Goal: Information Seeking & Learning: Learn about a topic

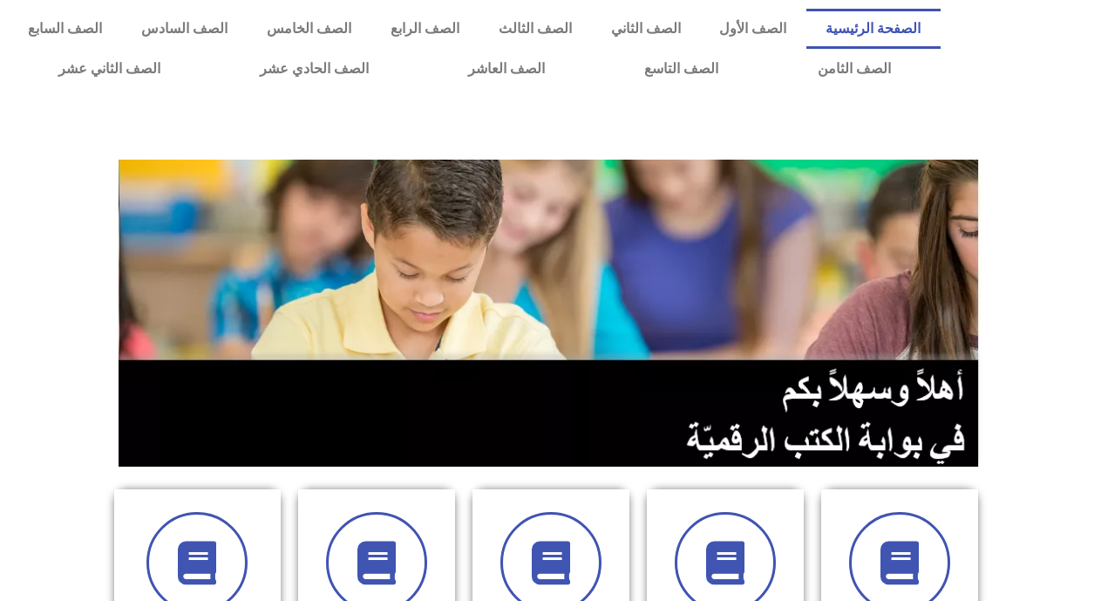
scroll to position [431, 0]
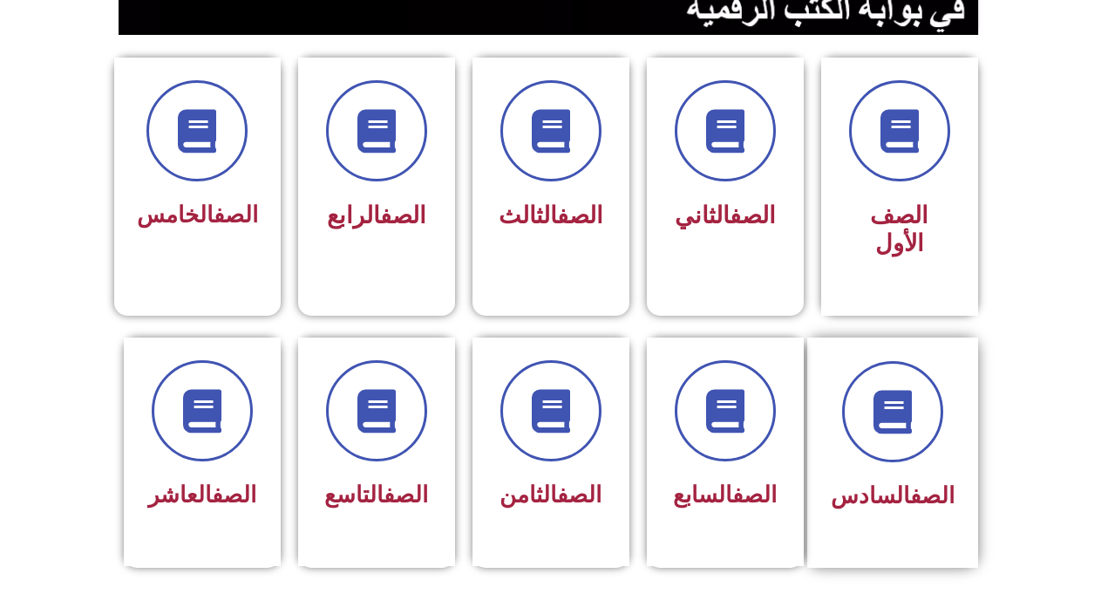
drag, startPoint x: 845, startPoint y: 287, endPoint x: 825, endPoint y: 336, distance: 53.6
click at [825, 336] on section "الصف السادس الصف السابع الصف الثامن الصف التاسع الصف العاشر" at bounding box center [550, 472] width 1101 height 313
click at [154, 475] on div "الصف العاشر" at bounding box center [202, 496] width 110 height 43
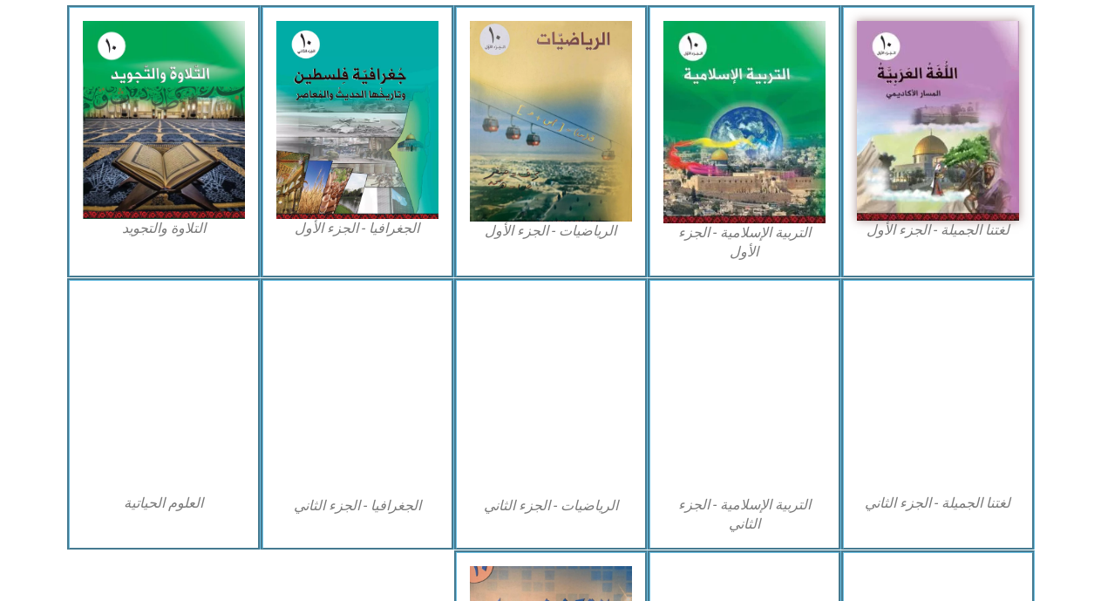
scroll to position [542, 0]
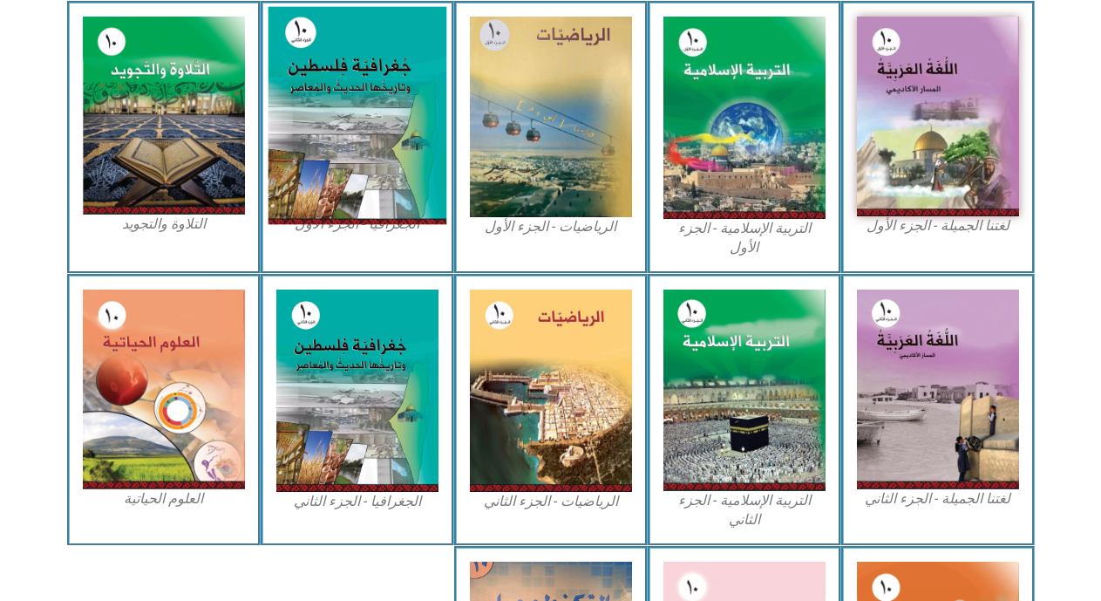
click at [332, 126] on img at bounding box center [357, 116] width 179 height 218
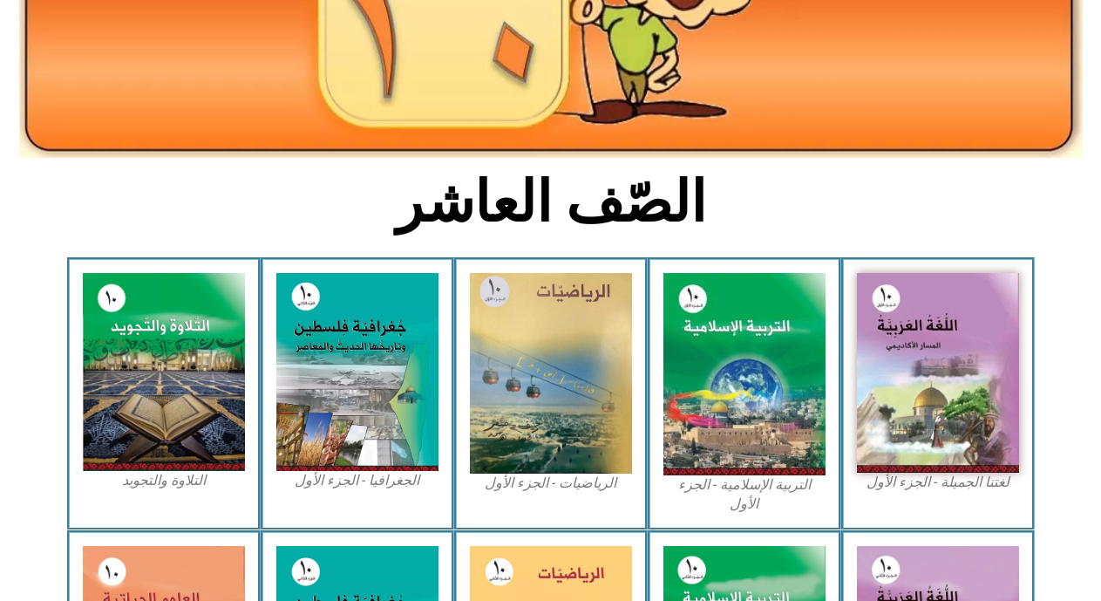
scroll to position [284, 0]
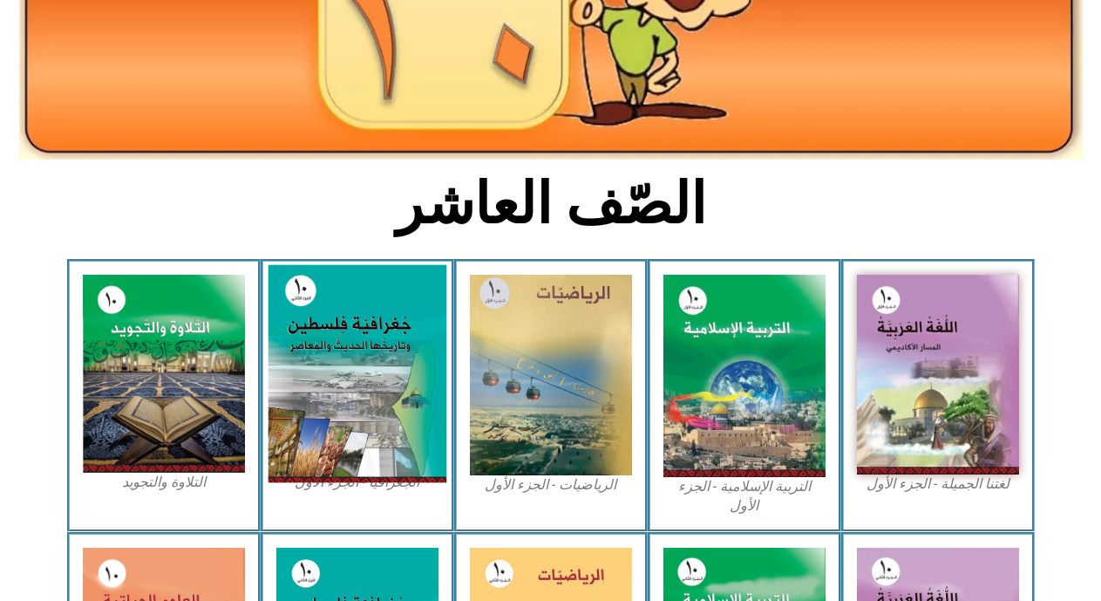
click at [336, 358] on img at bounding box center [357, 374] width 179 height 218
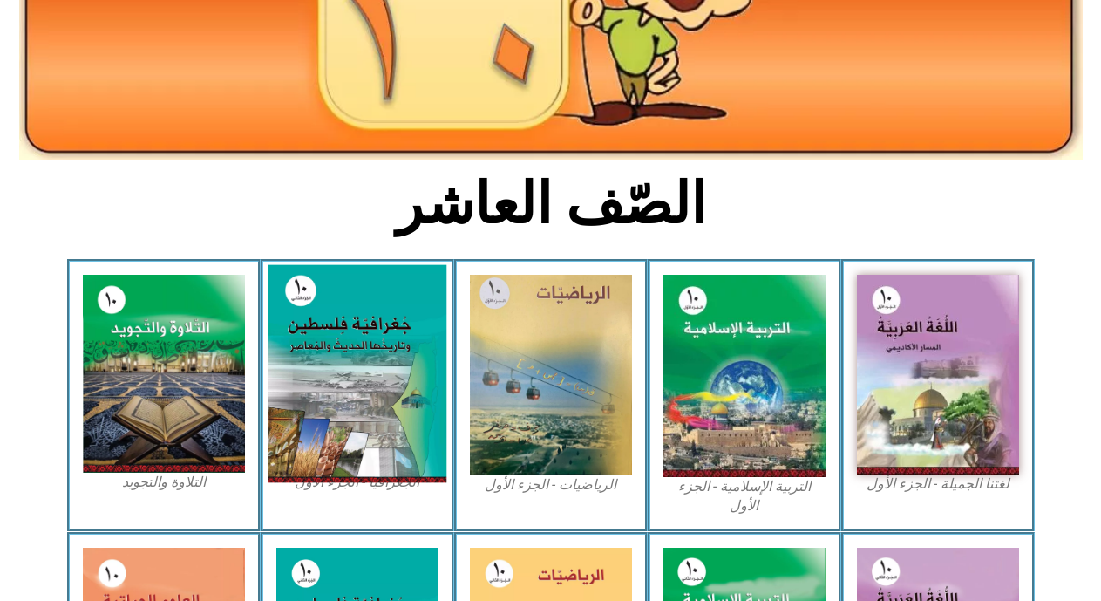
click at [336, 358] on img at bounding box center [357, 374] width 179 height 218
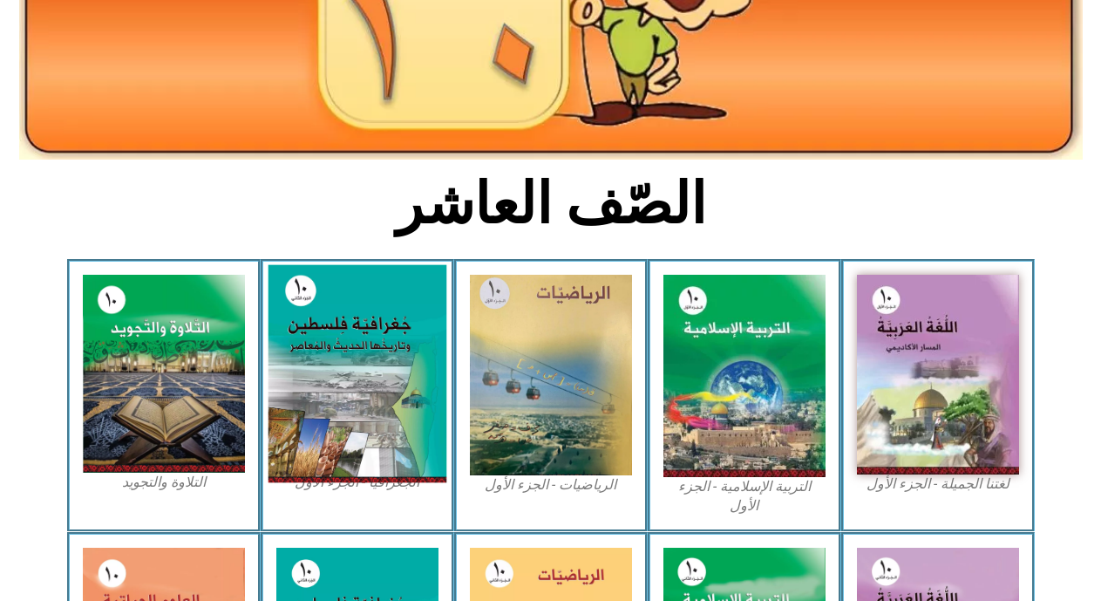
click at [336, 358] on img at bounding box center [357, 374] width 179 height 218
click at [346, 369] on img at bounding box center [357, 374] width 179 height 218
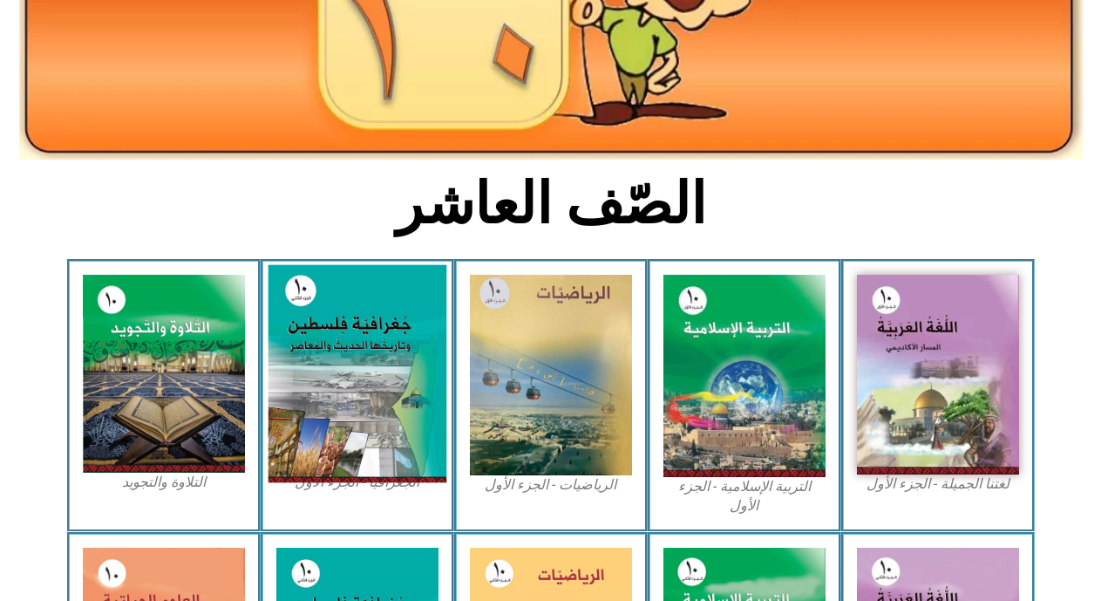
click at [346, 369] on img at bounding box center [357, 374] width 179 height 218
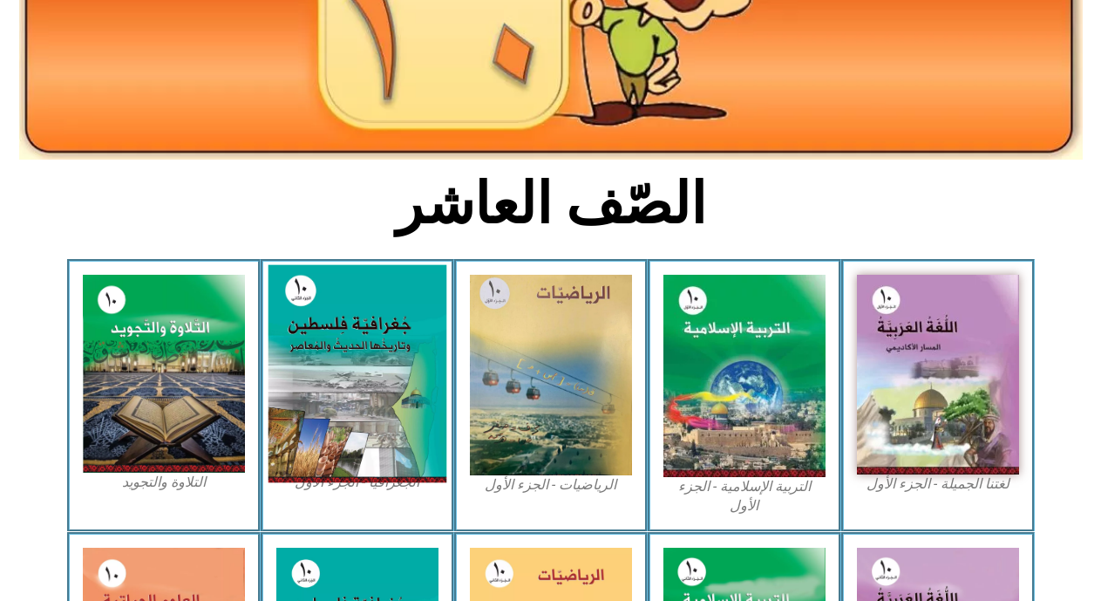
click at [346, 369] on img at bounding box center [357, 374] width 179 height 218
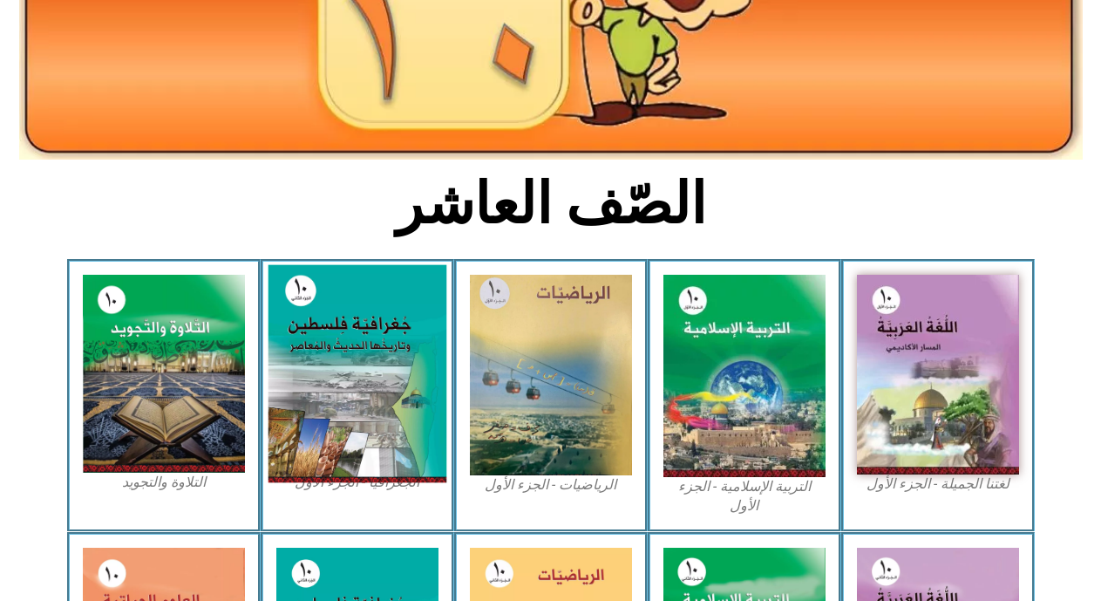
click at [346, 369] on img at bounding box center [357, 374] width 179 height 218
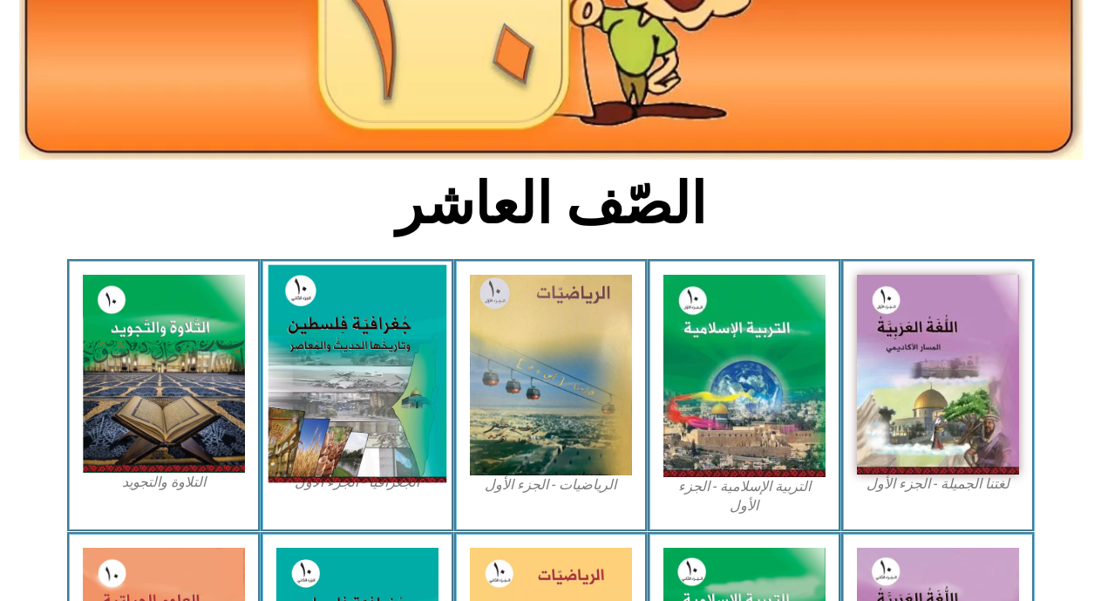
click at [346, 369] on img at bounding box center [357, 374] width 179 height 218
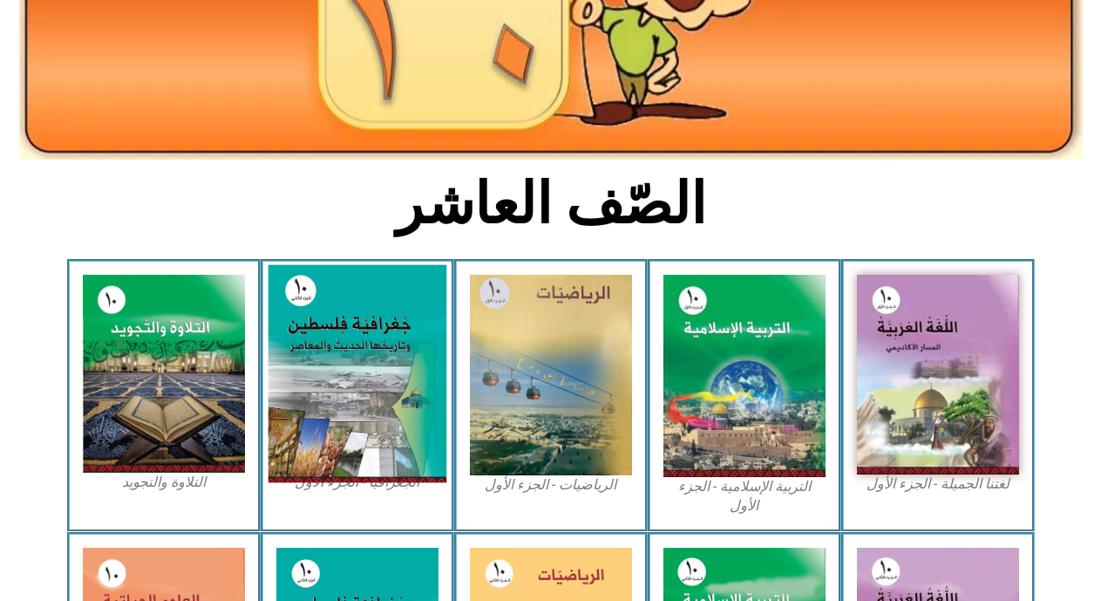
click at [346, 369] on img at bounding box center [357, 374] width 179 height 218
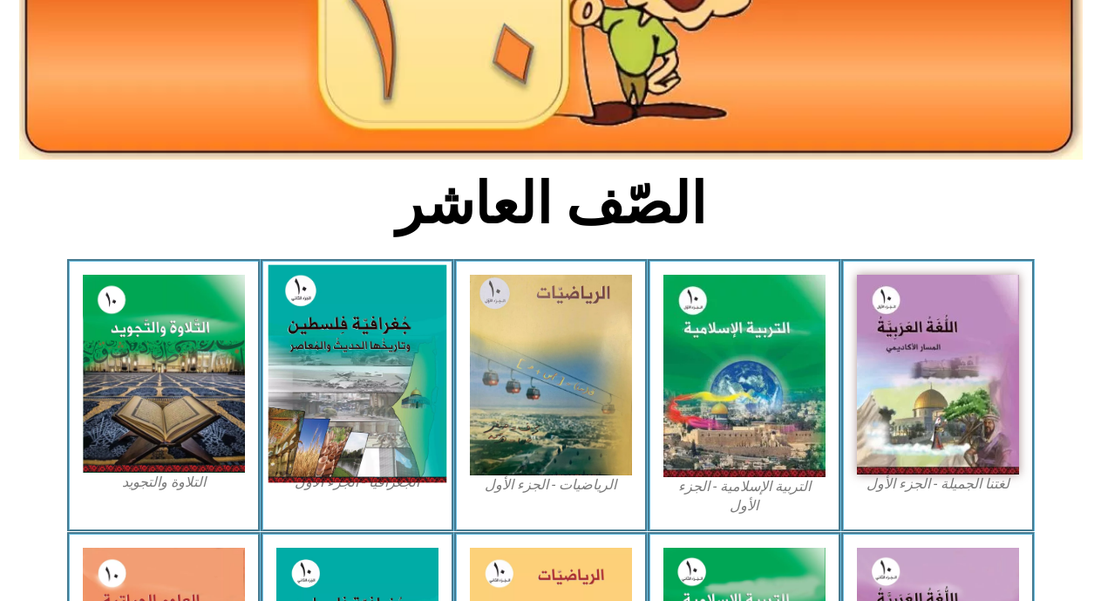
click at [315, 432] on img at bounding box center [357, 374] width 179 height 218
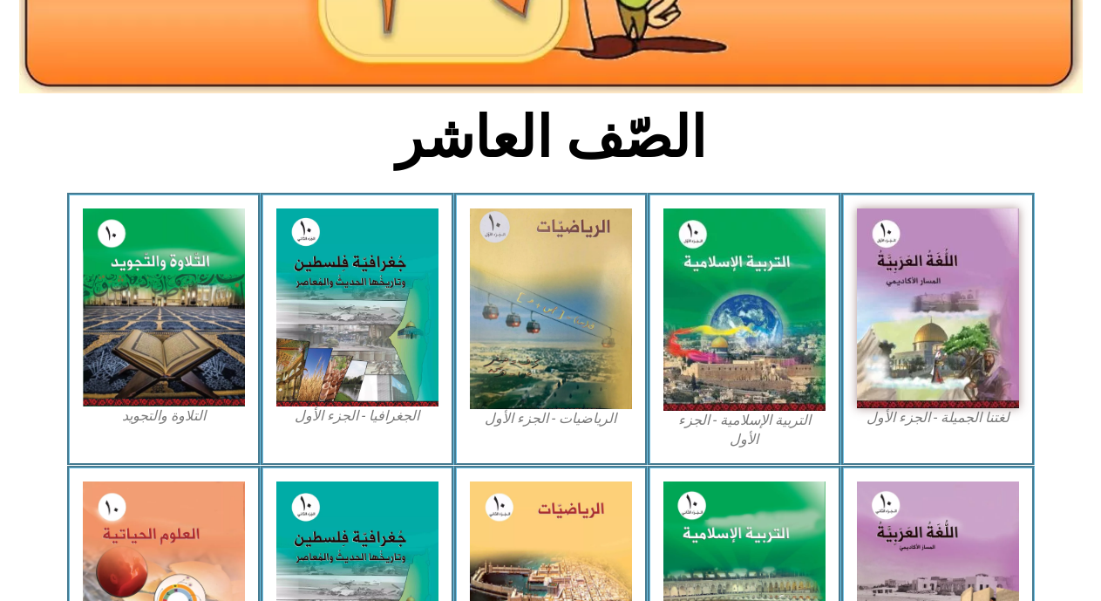
scroll to position [352, 0]
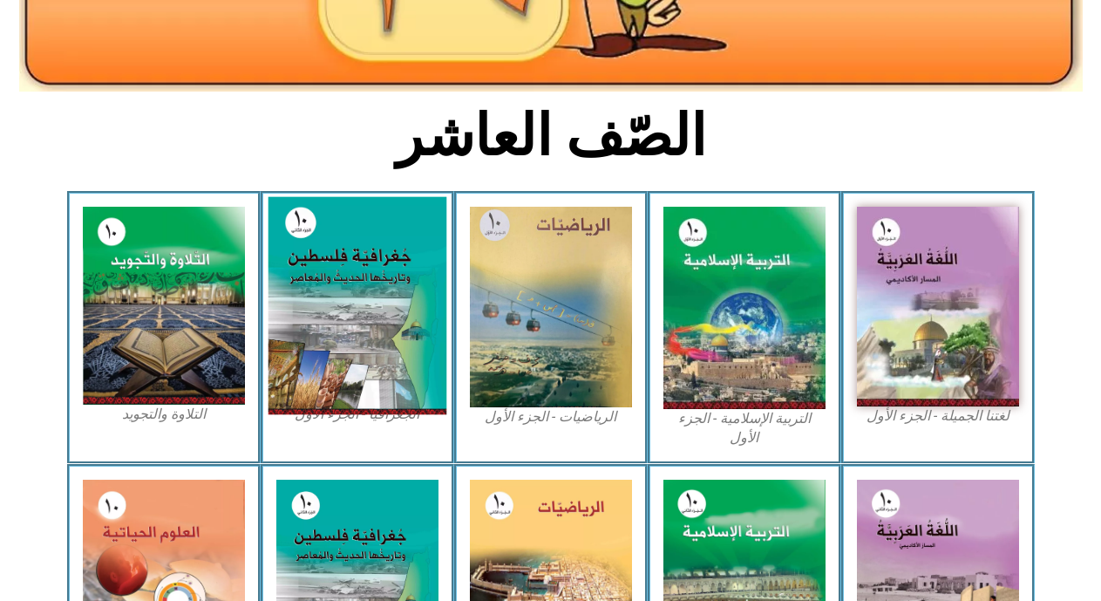
click at [345, 386] on img at bounding box center [357, 306] width 179 height 218
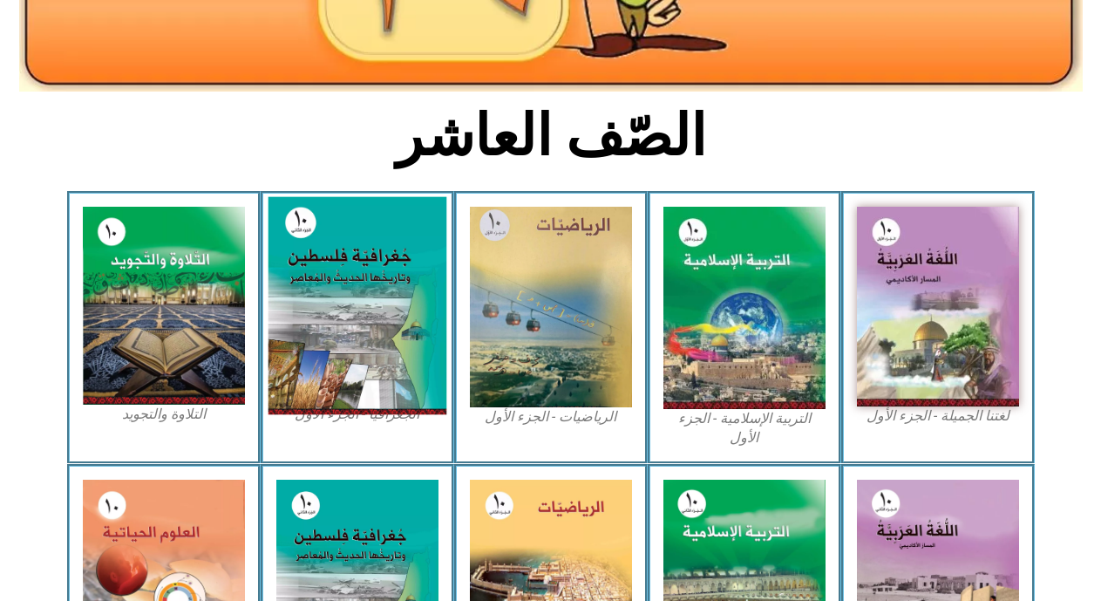
click at [345, 386] on img at bounding box center [357, 306] width 179 height 218
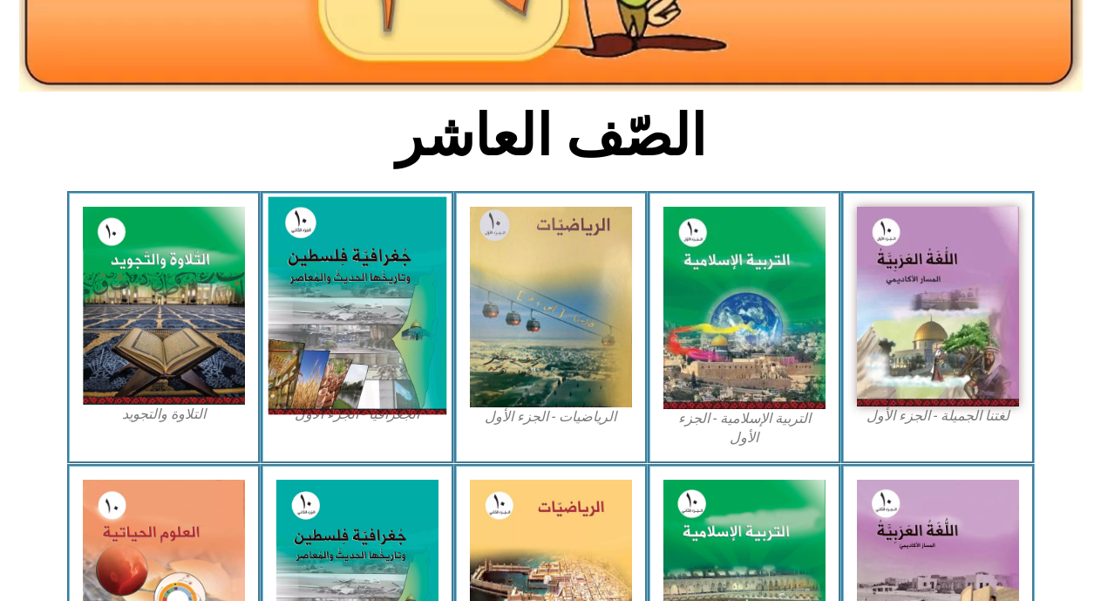
click at [345, 386] on img at bounding box center [357, 306] width 179 height 218
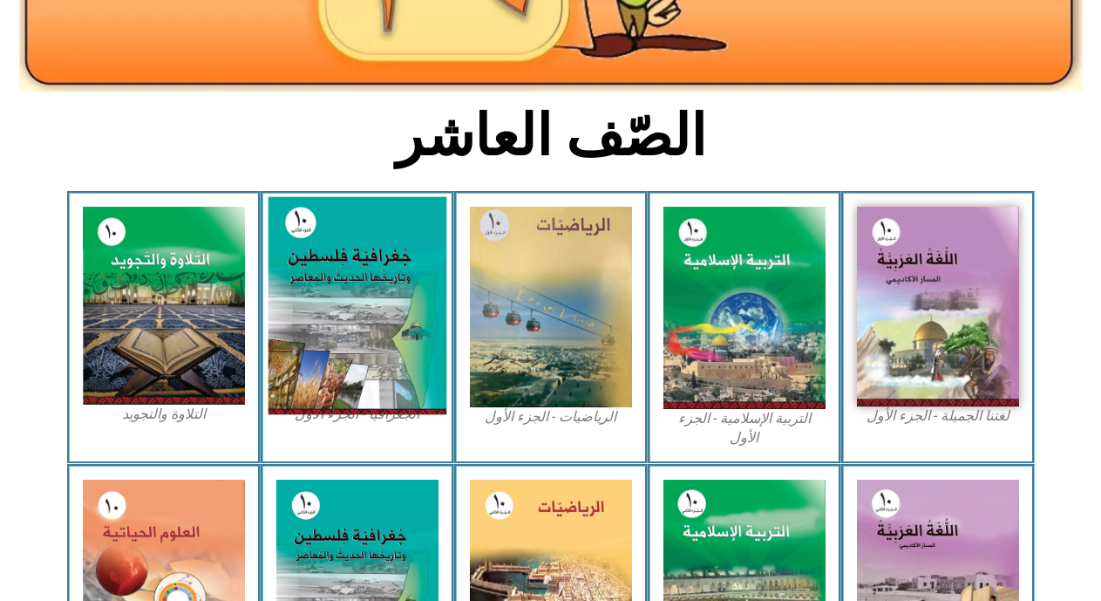
click at [345, 386] on img at bounding box center [357, 306] width 179 height 218
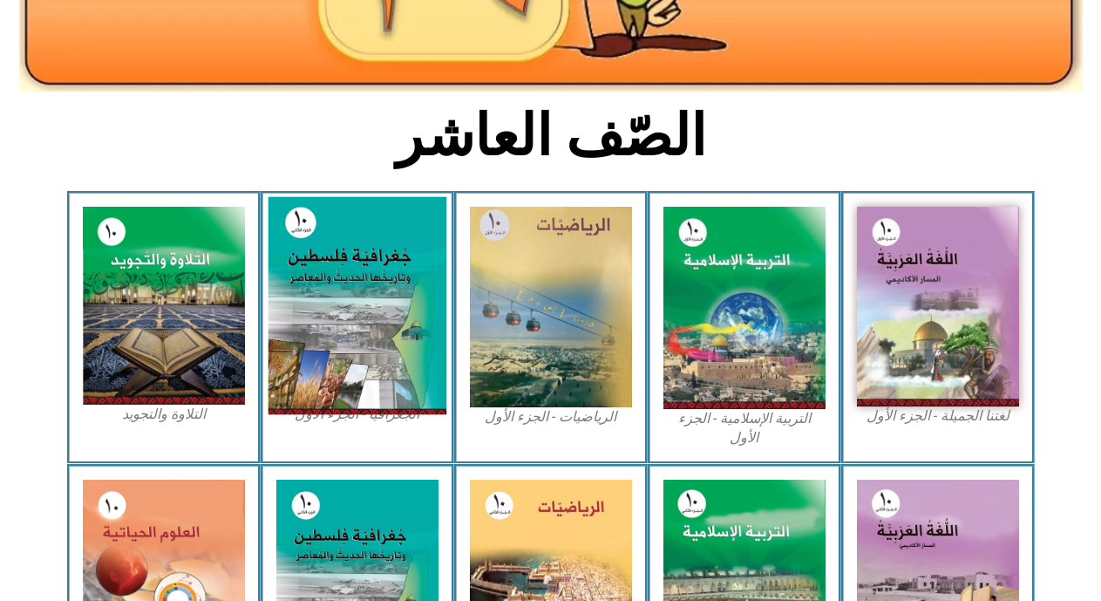
click at [345, 386] on img at bounding box center [357, 306] width 179 height 218
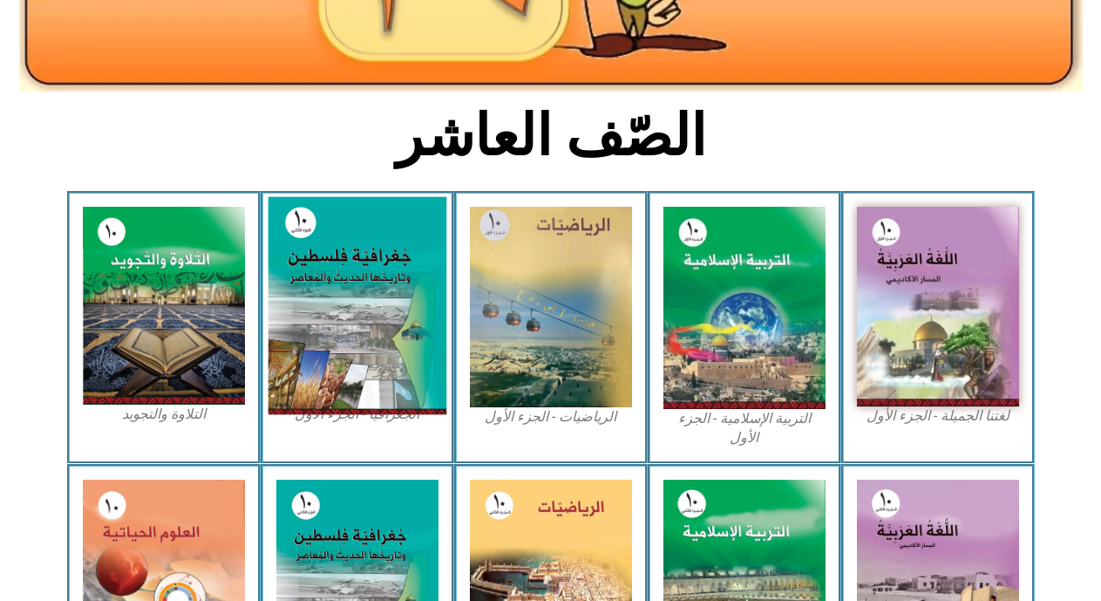
click at [345, 386] on img at bounding box center [357, 306] width 179 height 218
drag, startPoint x: 416, startPoint y: 297, endPoint x: 404, endPoint y: 289, distance: 15.0
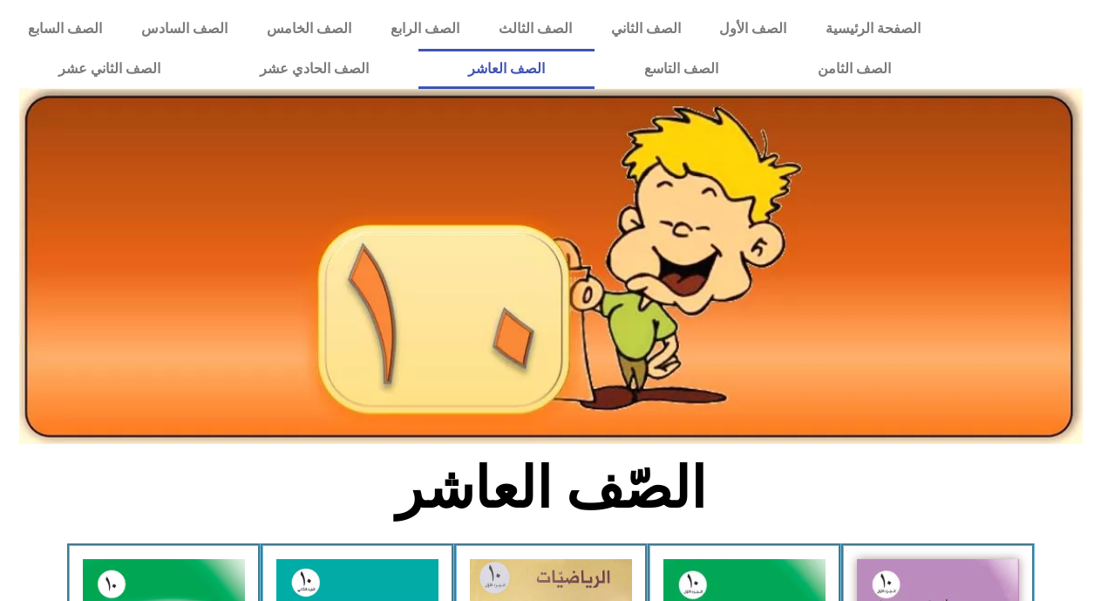
scroll to position [352, 0]
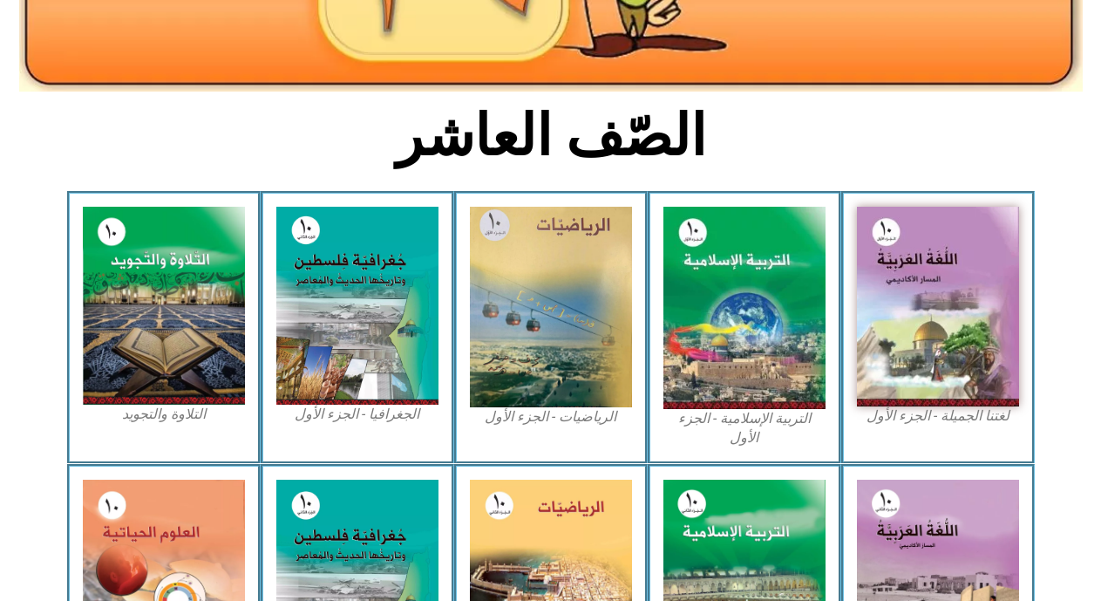
click at [363, 284] on img at bounding box center [357, 306] width 162 height 198
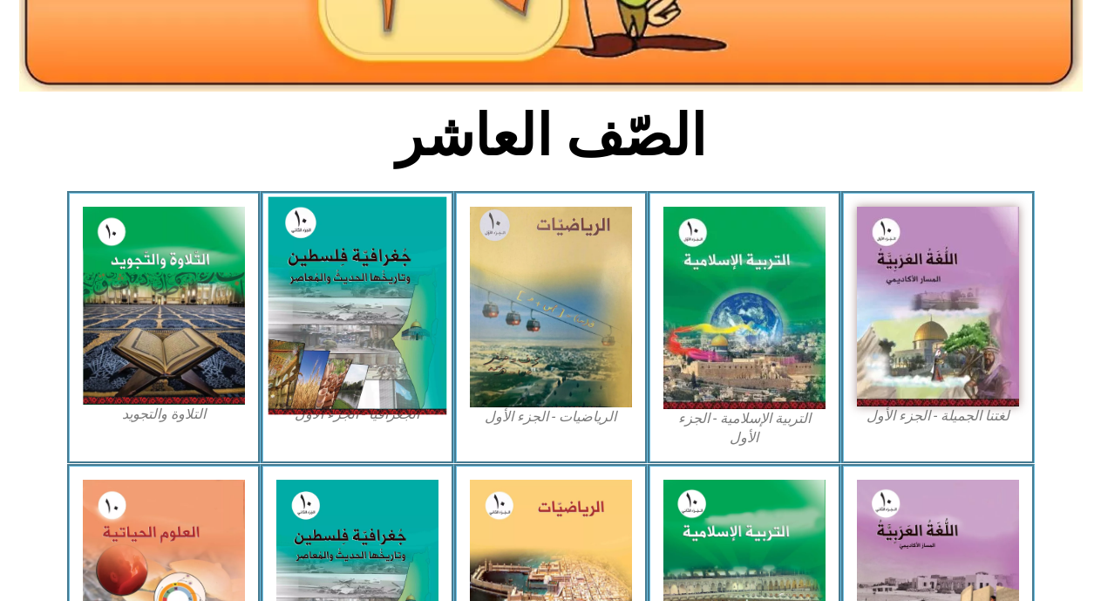
drag, startPoint x: 0, startPoint y: 0, endPoint x: 363, endPoint y: 284, distance: 460.7
click at [363, 284] on img at bounding box center [357, 306] width 179 height 218
drag, startPoint x: 363, startPoint y: 284, endPoint x: 295, endPoint y: 268, distance: 69.1
click at [295, 268] on img at bounding box center [357, 306] width 179 height 218
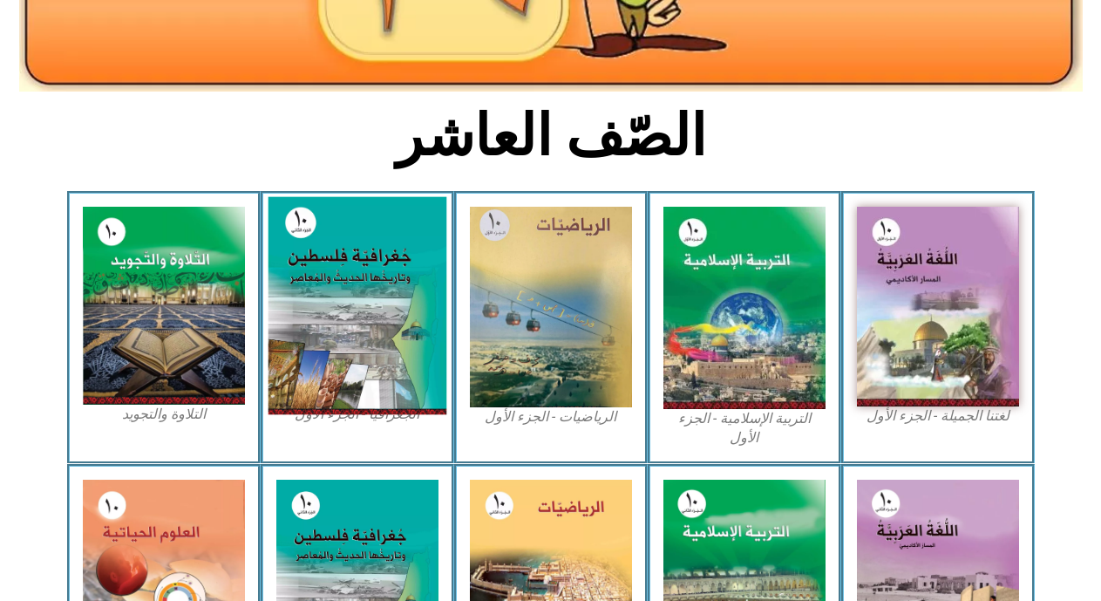
click at [295, 268] on img at bounding box center [357, 306] width 179 height 218
drag, startPoint x: 295, startPoint y: 268, endPoint x: 274, endPoint y: 247, distance: 30.2
click at [274, 247] on img at bounding box center [357, 306] width 179 height 218
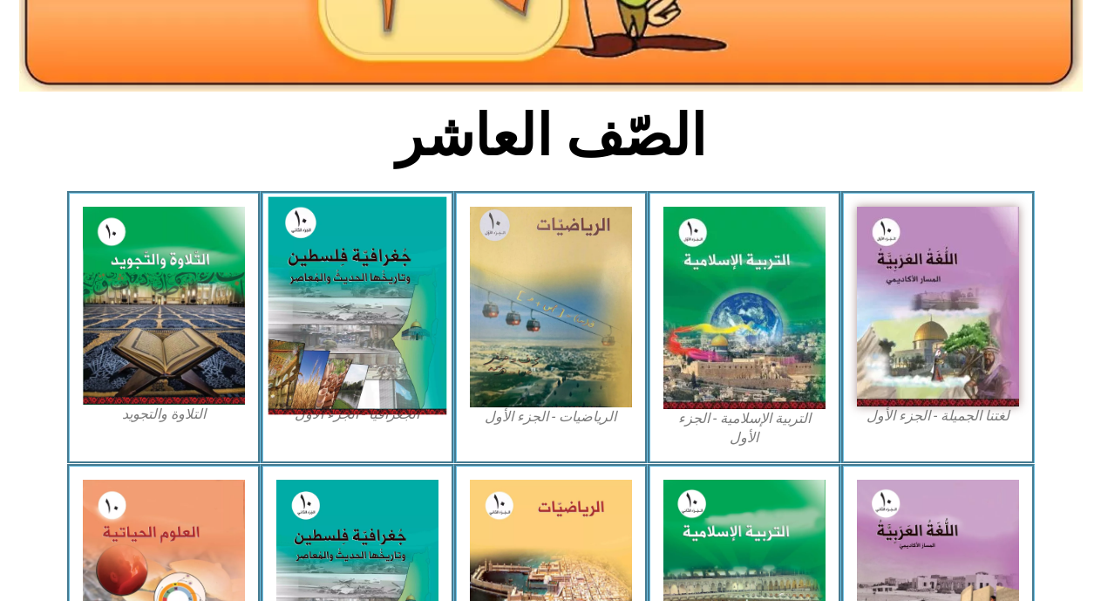
click at [274, 247] on img at bounding box center [357, 306] width 179 height 218
click at [348, 315] on img at bounding box center [357, 306] width 179 height 218
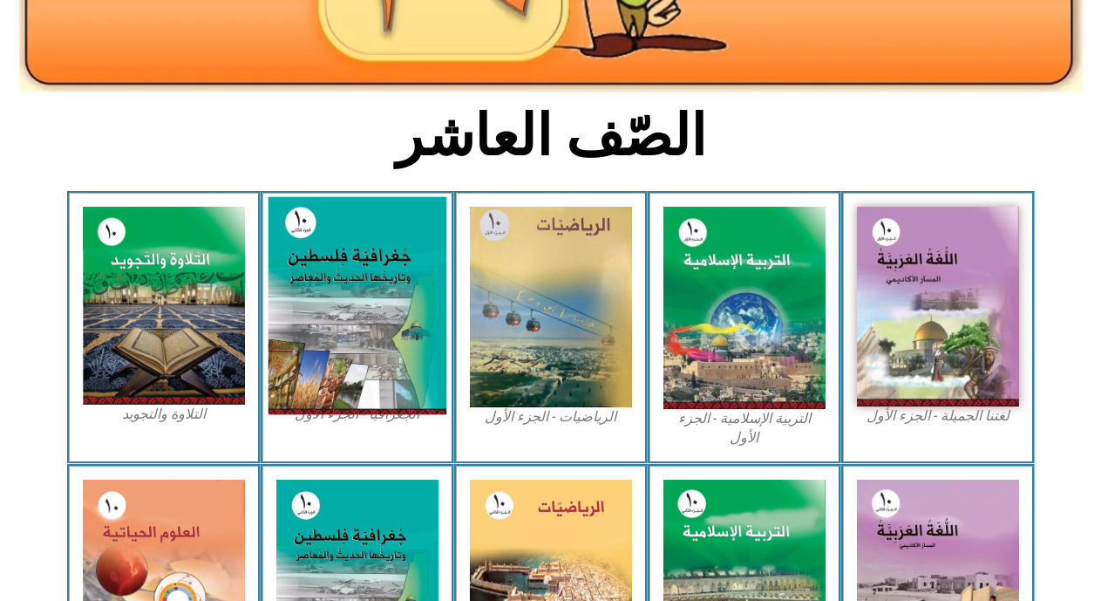
click at [348, 315] on img at bounding box center [357, 306] width 179 height 218
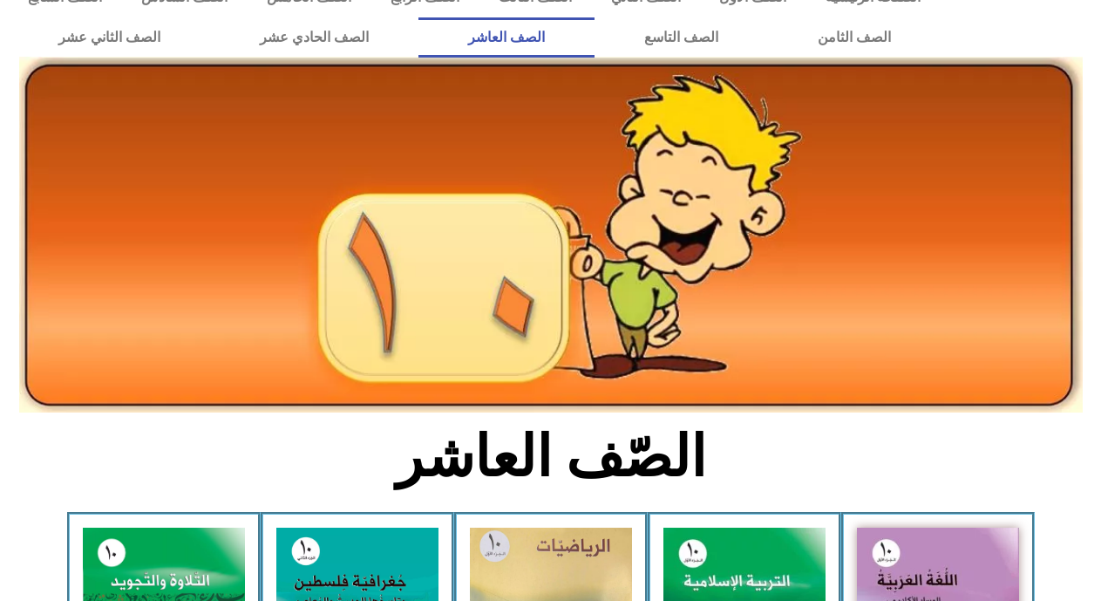
click at [374, 180] on img at bounding box center [550, 235] width 1063 height 356
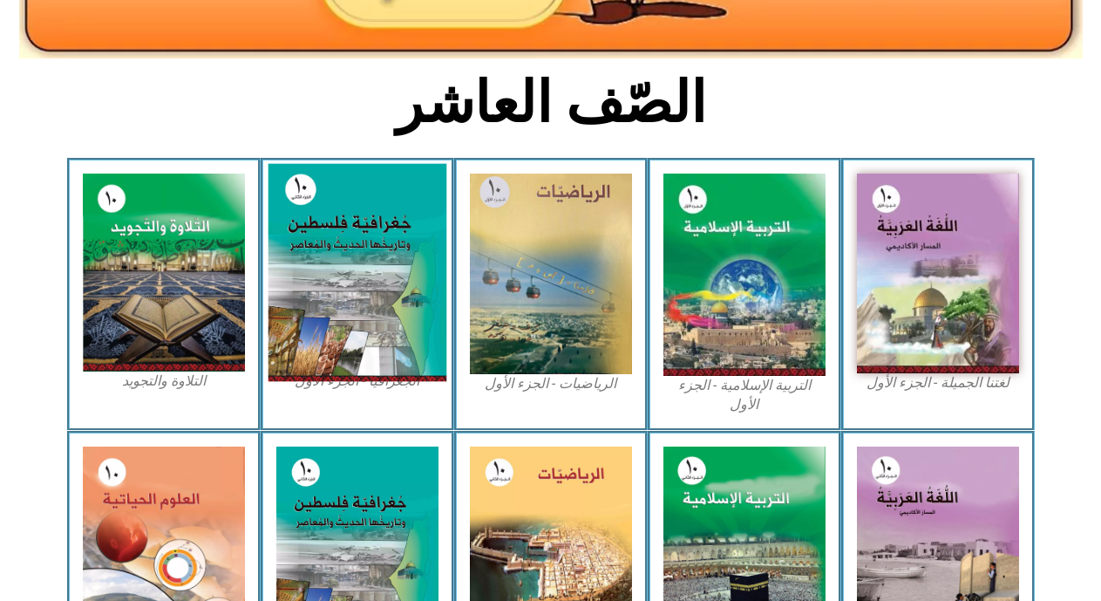
scroll to position [390, 0]
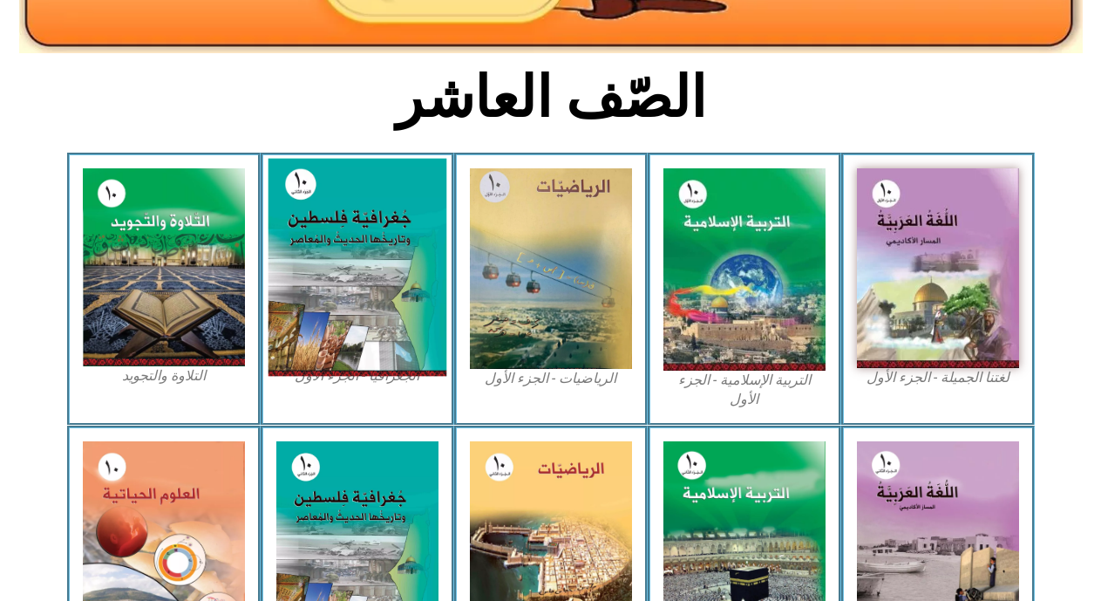
click at [373, 239] on img at bounding box center [357, 268] width 179 height 218
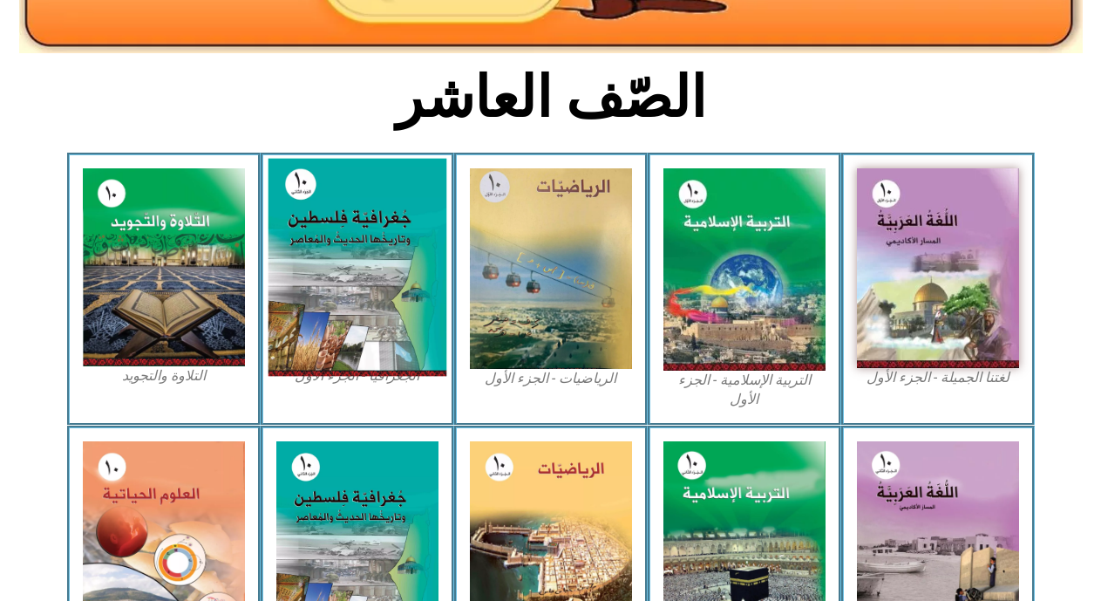
click at [373, 239] on img at bounding box center [357, 268] width 179 height 218
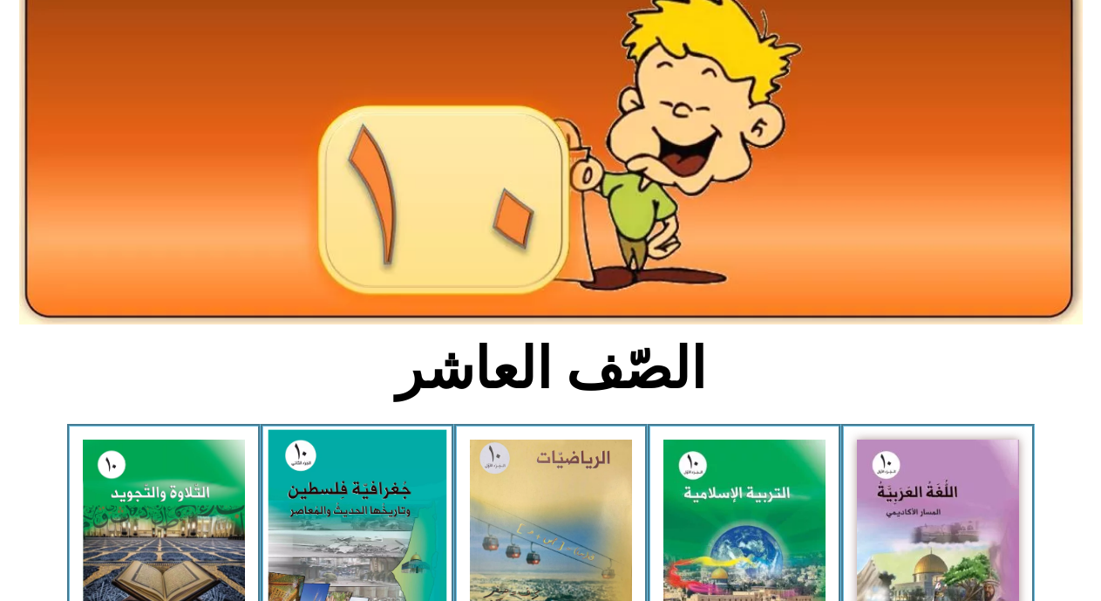
scroll to position [0, 0]
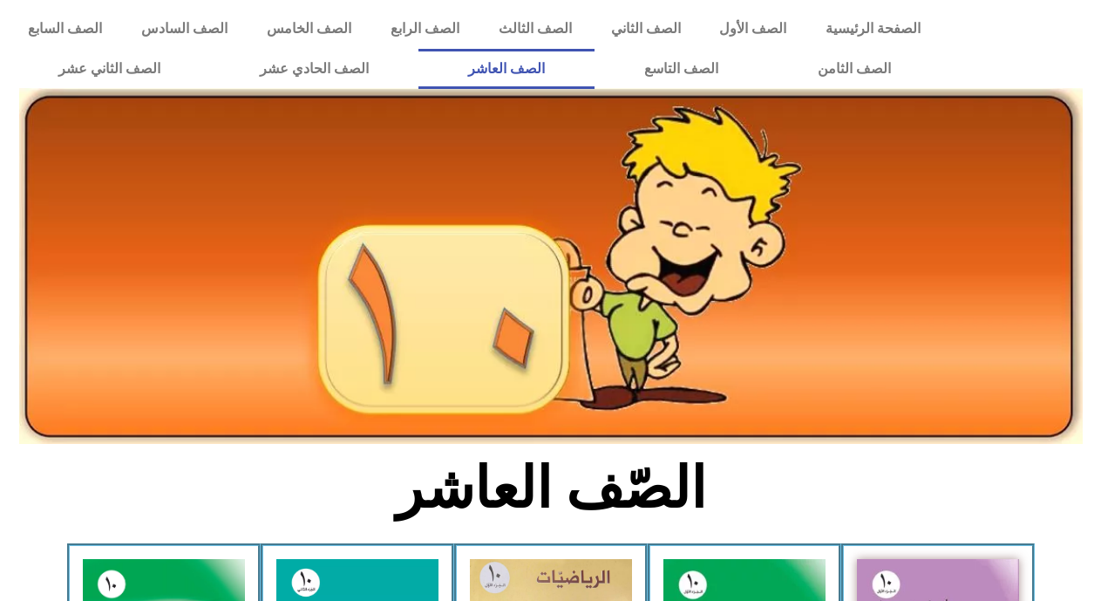
click at [594, 67] on link "الصف العاشر" at bounding box center [506, 69] width 176 height 40
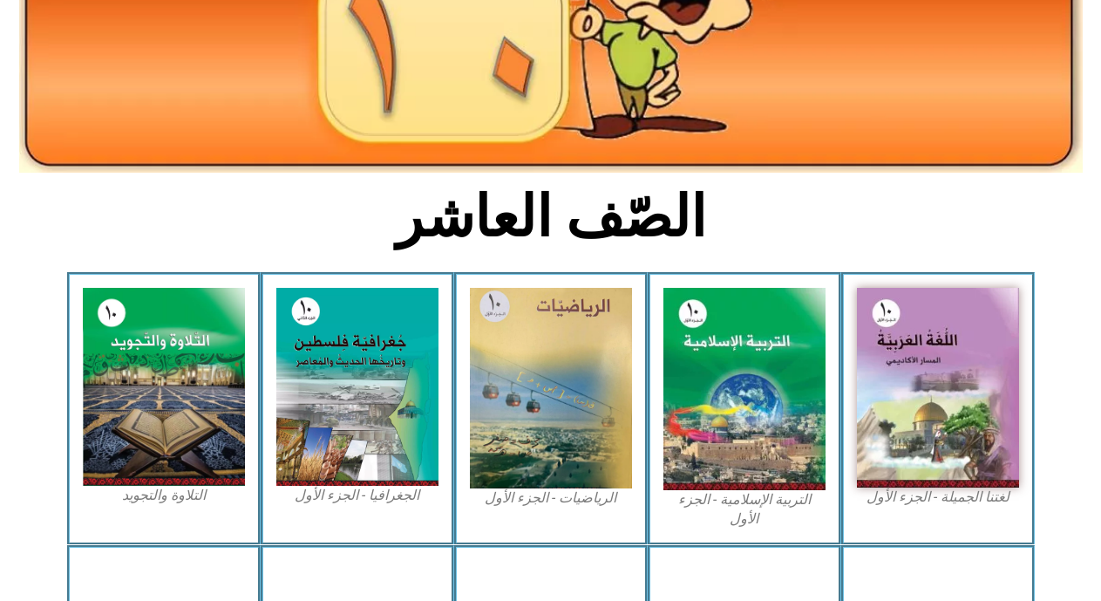
scroll to position [314, 0]
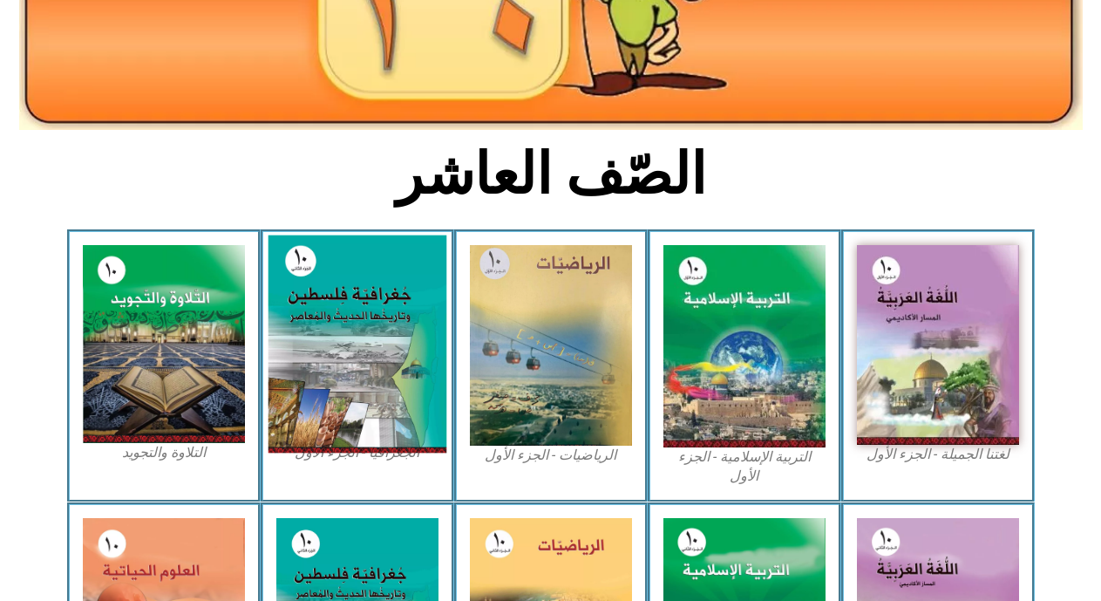
click at [312, 313] on img at bounding box center [357, 344] width 179 height 218
click at [312, 319] on img at bounding box center [357, 344] width 179 height 218
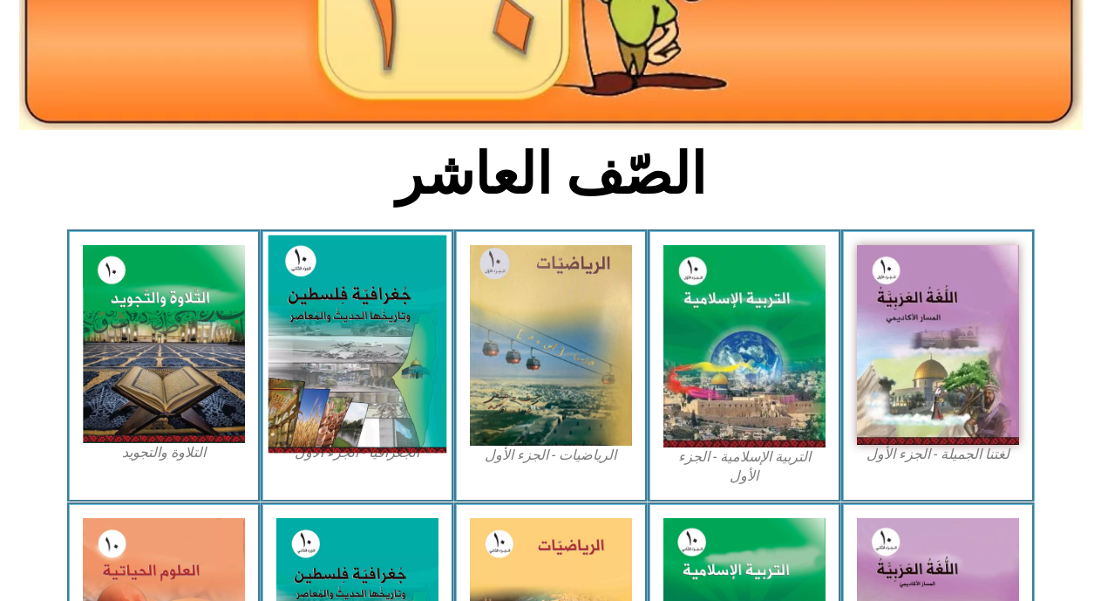
click at [312, 319] on img at bounding box center [357, 344] width 179 height 218
drag, startPoint x: 312, startPoint y: 319, endPoint x: 300, endPoint y: 357, distance: 40.2
click at [300, 357] on img at bounding box center [357, 344] width 179 height 218
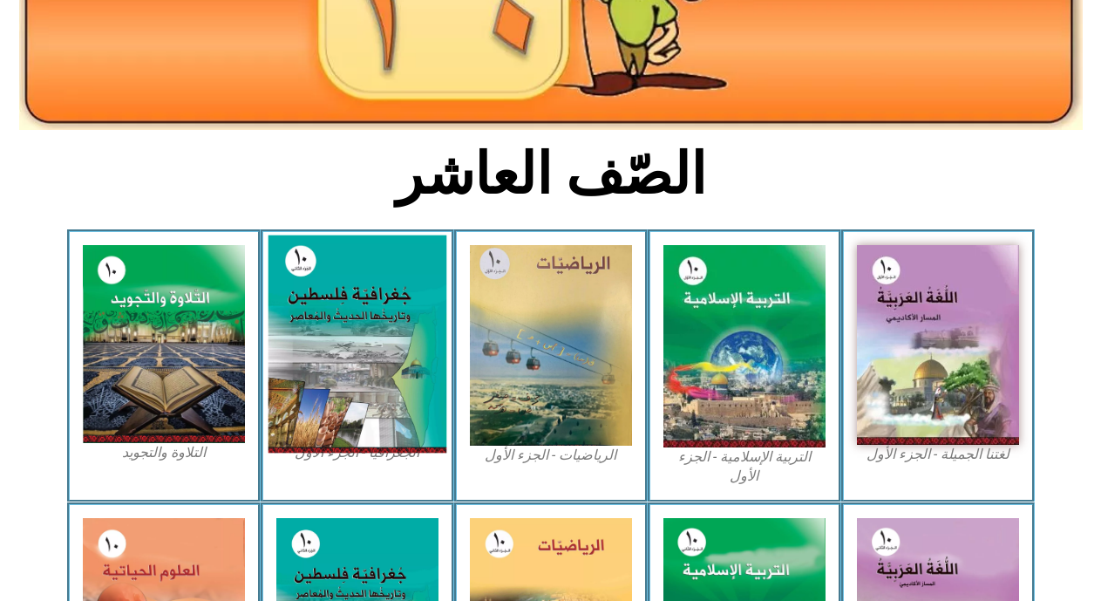
click at [300, 357] on img at bounding box center [357, 344] width 179 height 218
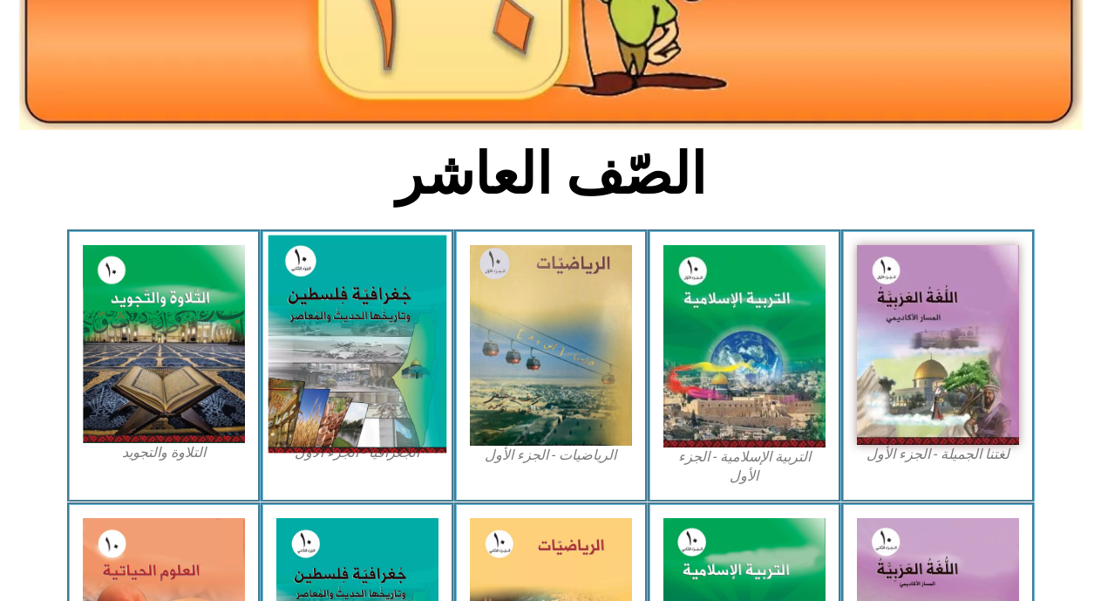
click at [300, 357] on img at bounding box center [357, 344] width 179 height 218
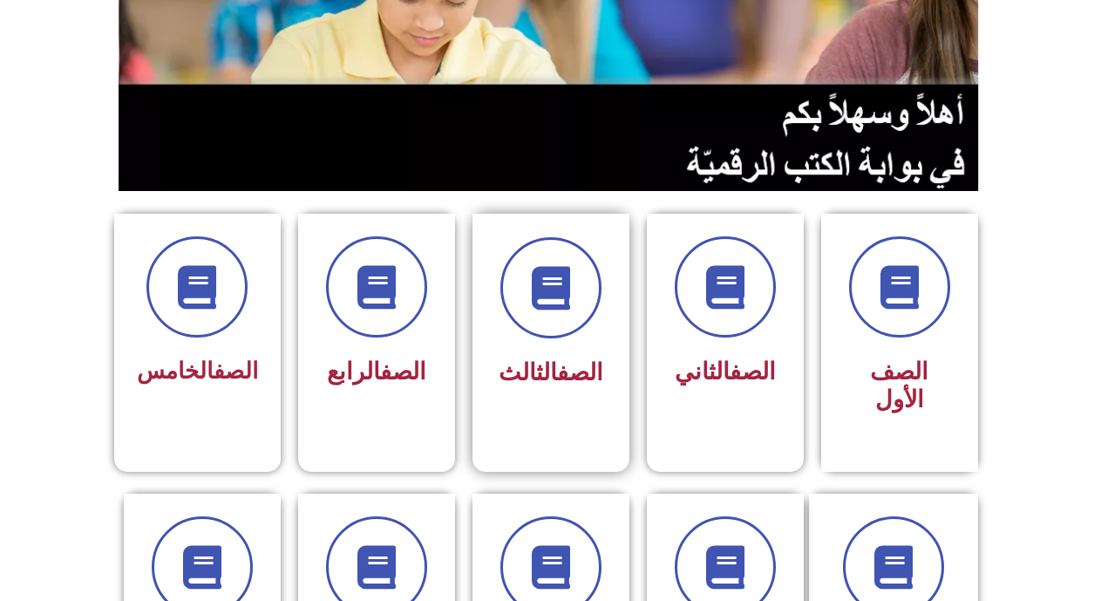
scroll to position [305, 0]
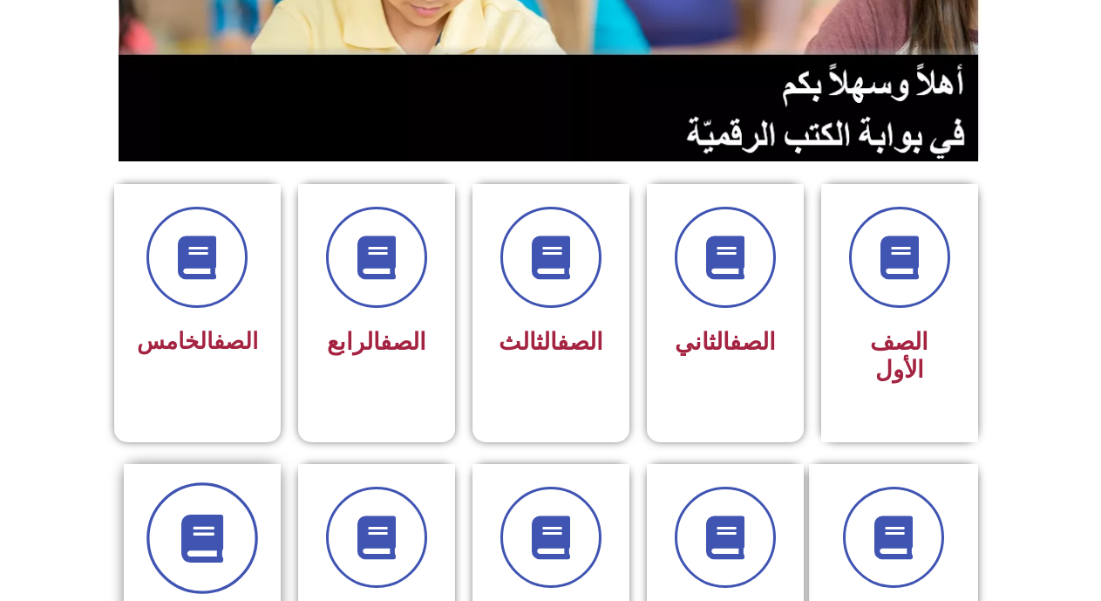
click at [246, 492] on span at bounding box center [202, 538] width 112 height 112
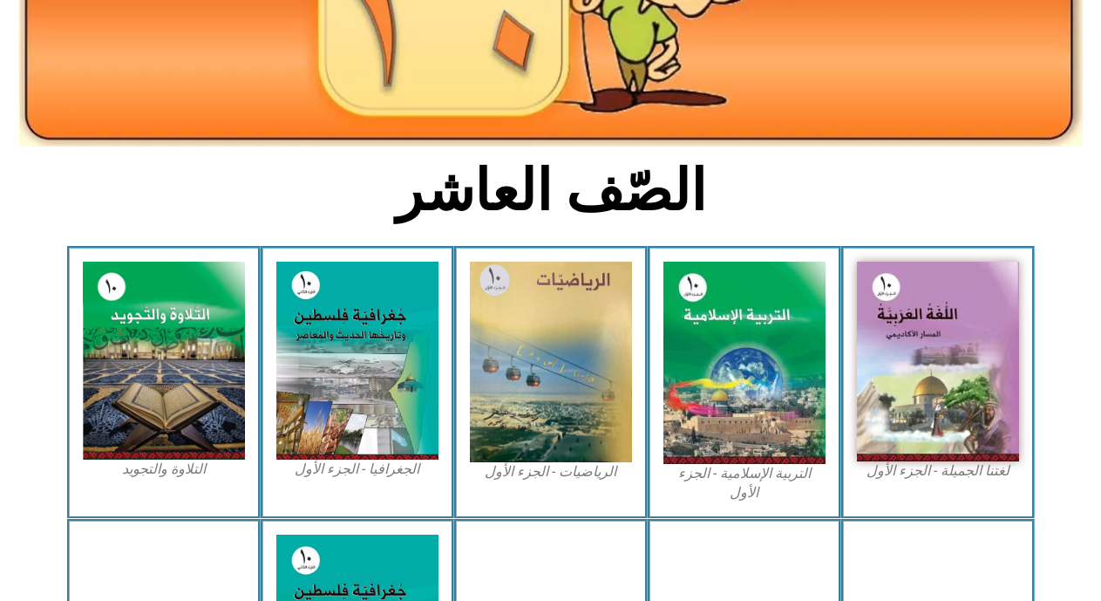
scroll to position [299, 0]
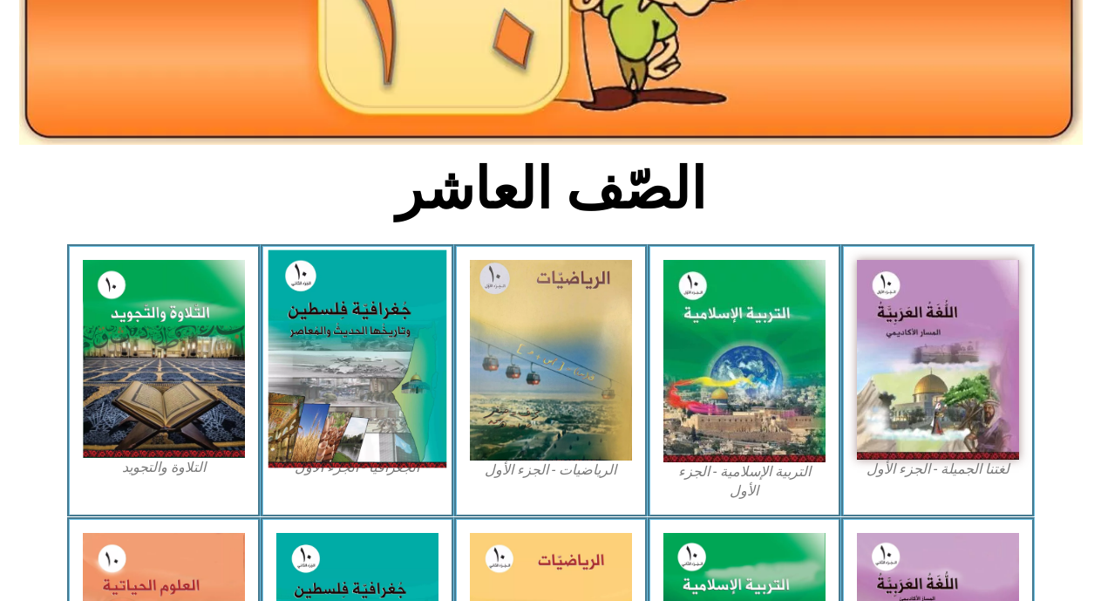
click at [387, 454] on img at bounding box center [357, 359] width 179 height 218
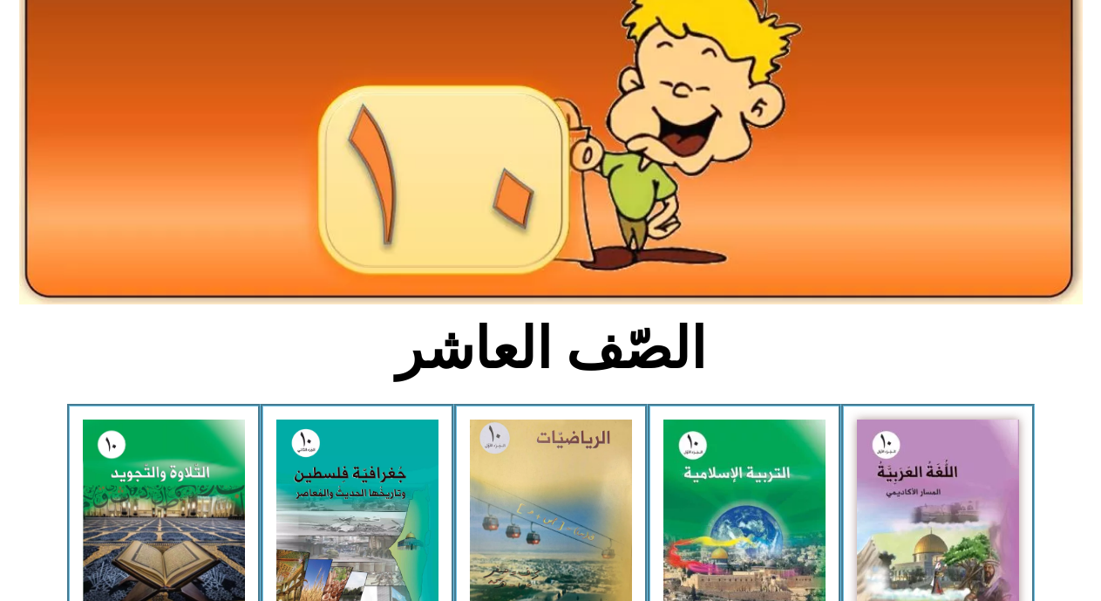
scroll to position [139, 0]
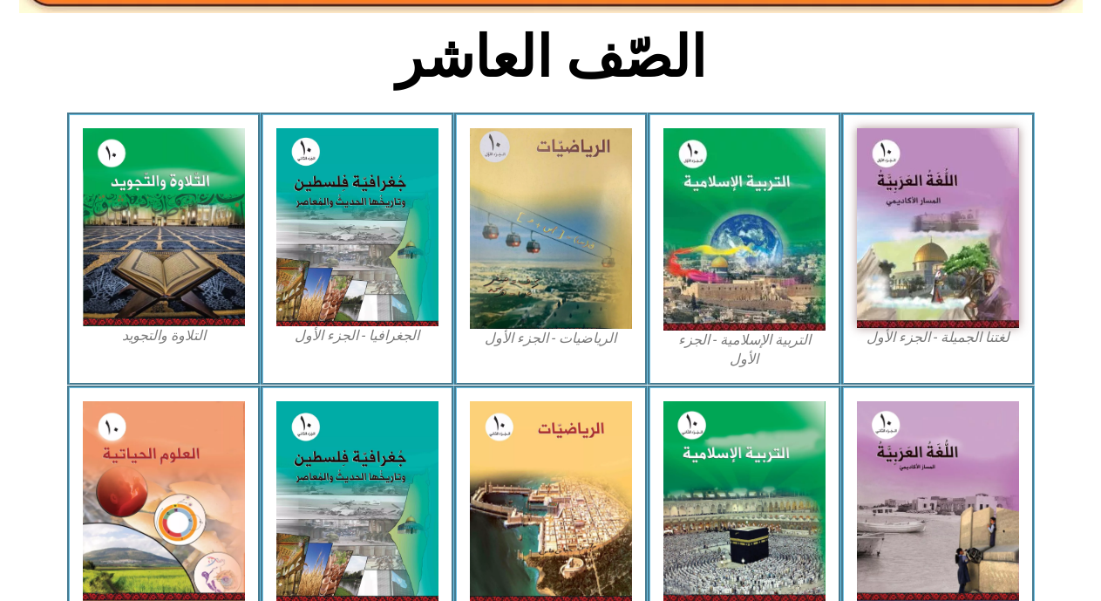
scroll to position [432, 0]
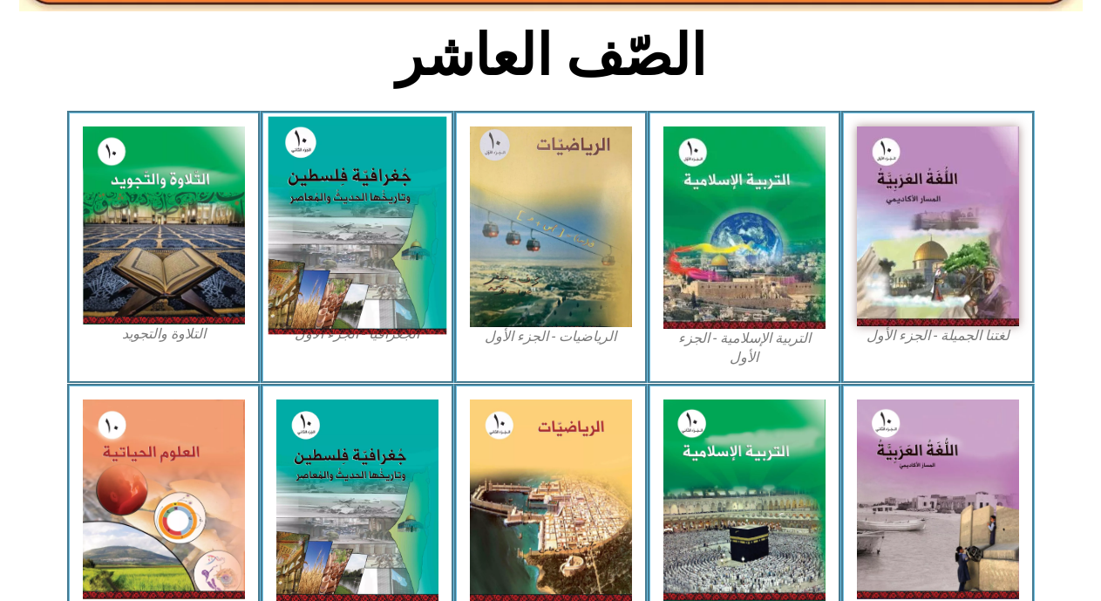
click at [316, 181] on img at bounding box center [357, 226] width 179 height 218
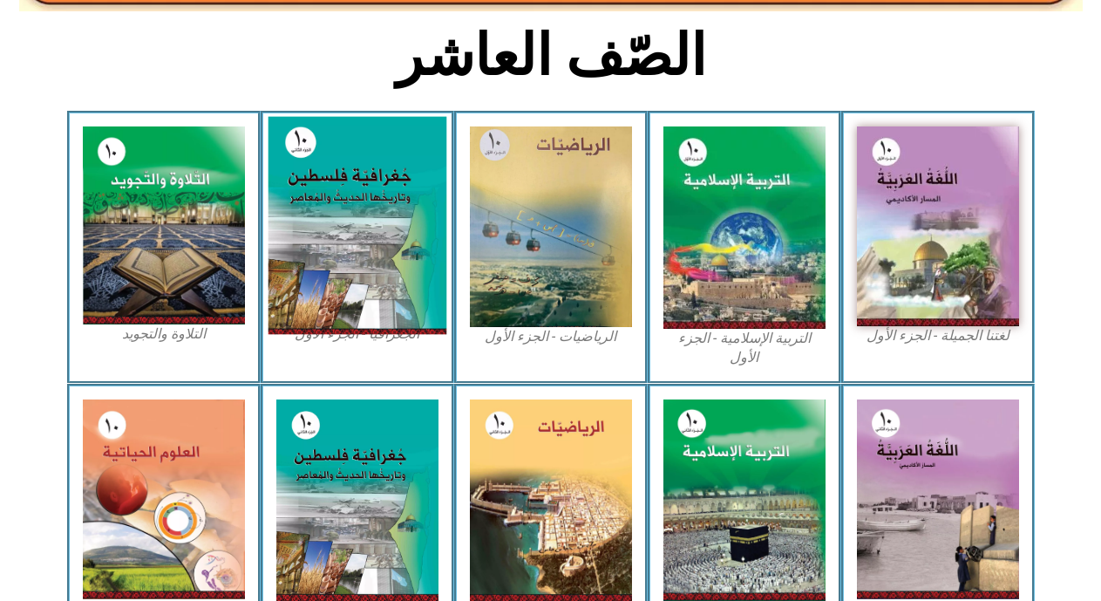
click at [316, 181] on img at bounding box center [357, 226] width 179 height 218
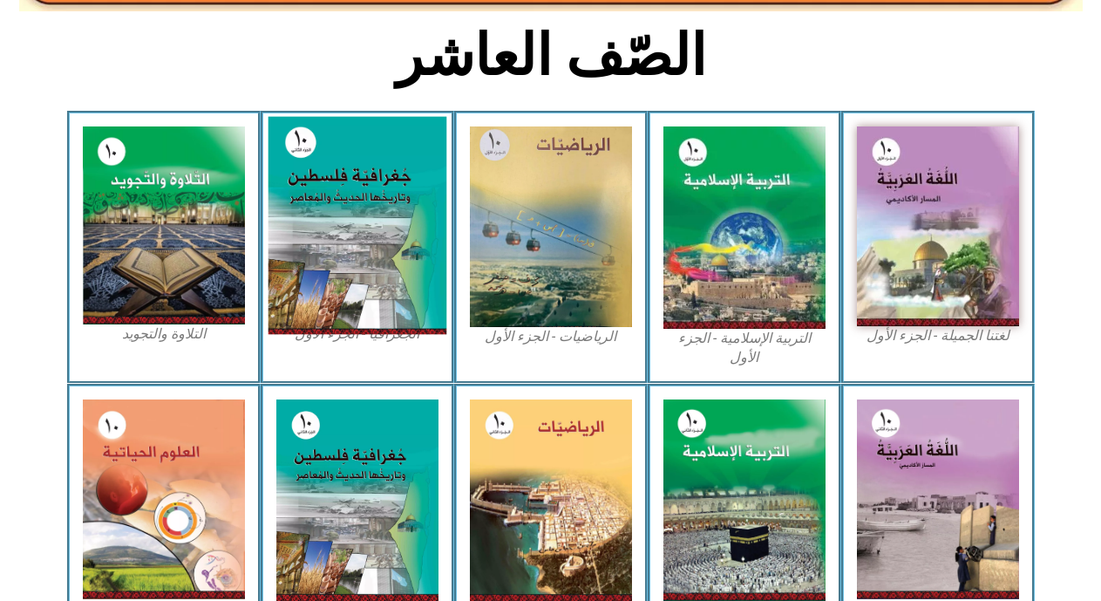
click at [316, 181] on img at bounding box center [357, 226] width 179 height 218
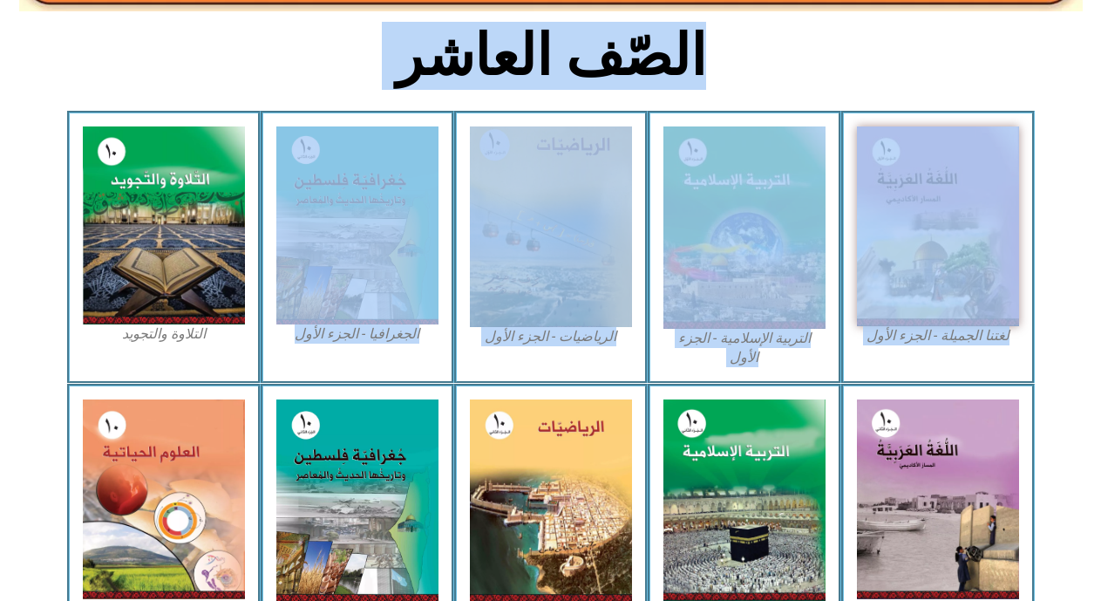
drag, startPoint x: 742, startPoint y: 8, endPoint x: 1059, endPoint y: 277, distance: 416.2
click at [1059, 277] on div "الصّف العاشر لغتنا الجميلة - الجزء الأول​ التربية الإسلامية - الجزء الأول الريا…" at bounding box center [550, 316] width 1101 height 1180
click at [1059, 277] on section "لغتنا الجميلة - الجزء الأول​ التربية الإسلامية - الجزء الأول الرياضيات - الجزء …" at bounding box center [550, 247] width 1101 height 272
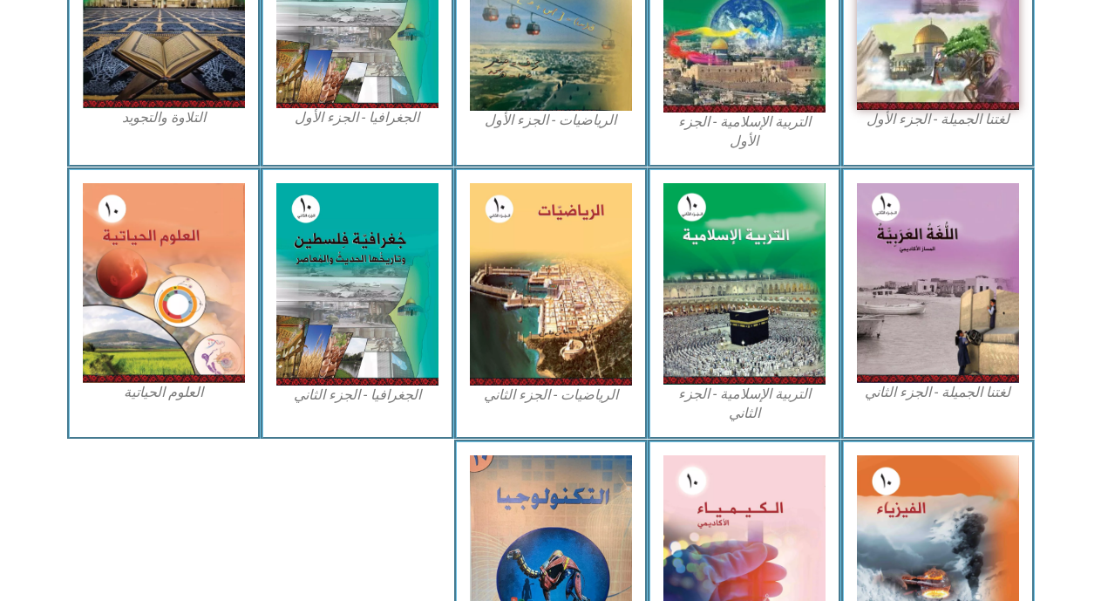
scroll to position [648, 0]
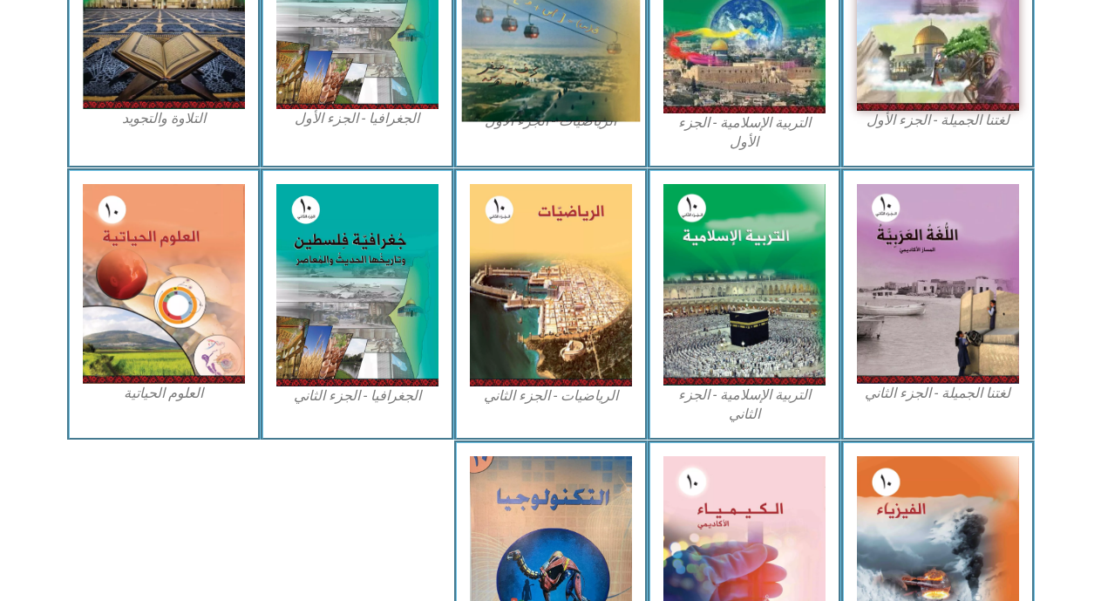
click at [534, 46] on img at bounding box center [550, 12] width 179 height 221
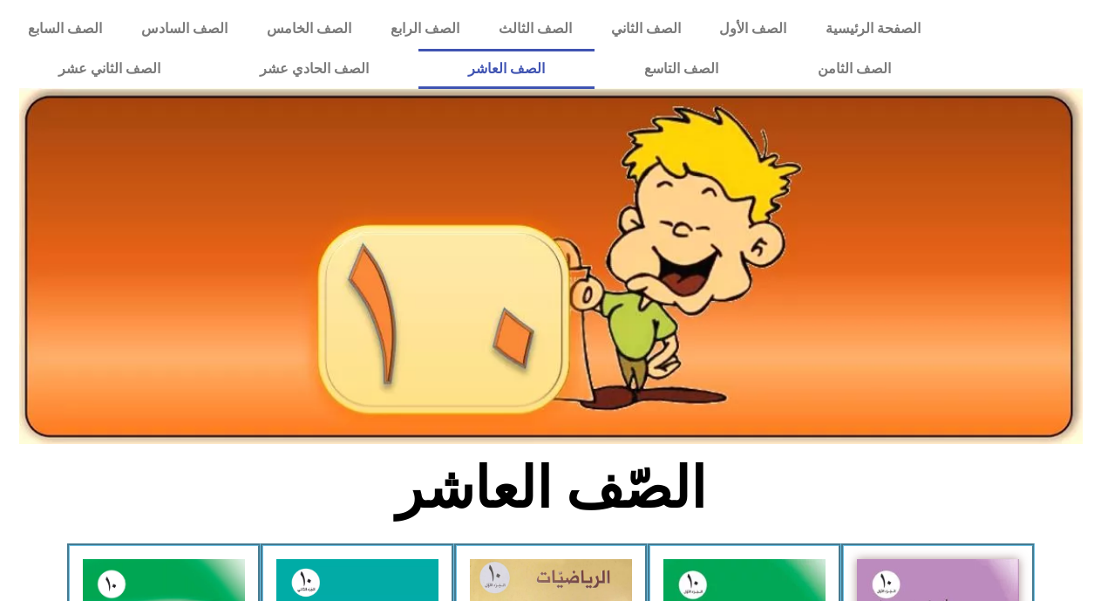
scroll to position [648, 0]
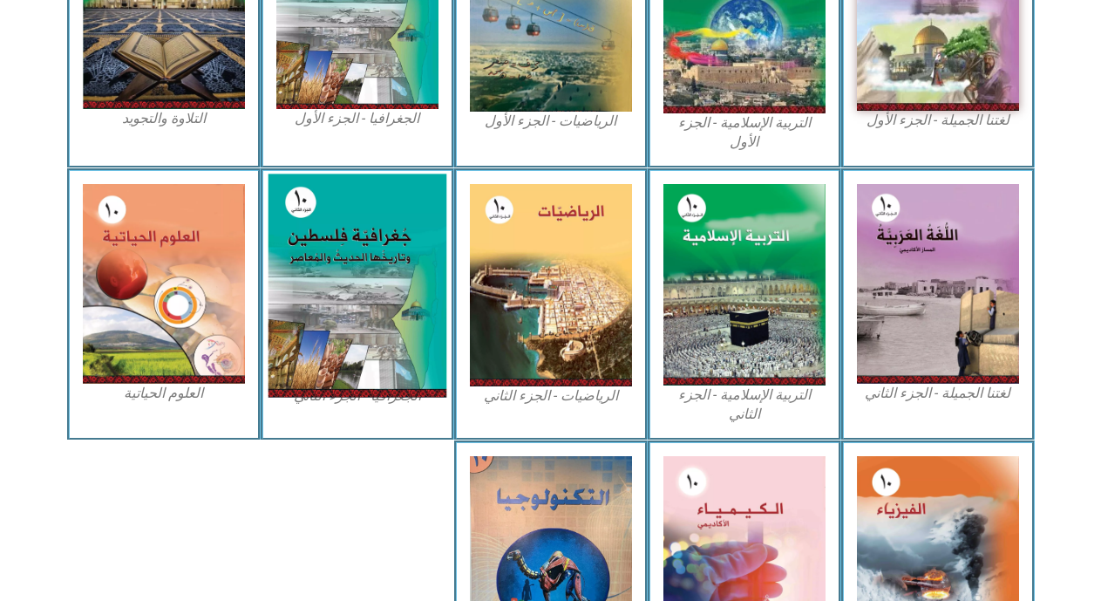
click at [378, 201] on img at bounding box center [357, 284] width 179 height 223
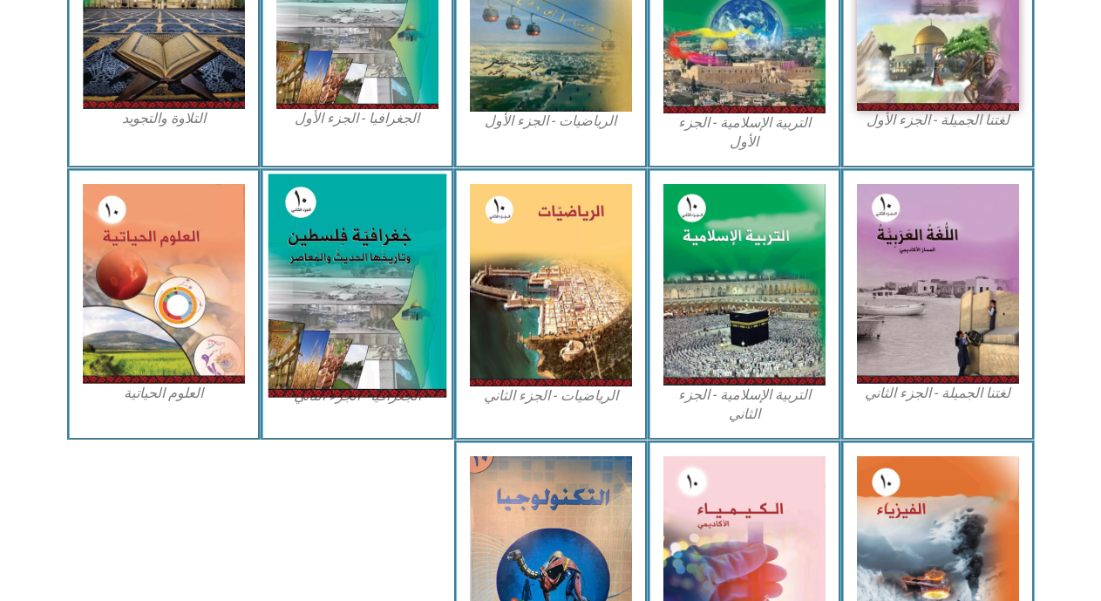
click at [378, 201] on img at bounding box center [357, 284] width 179 height 223
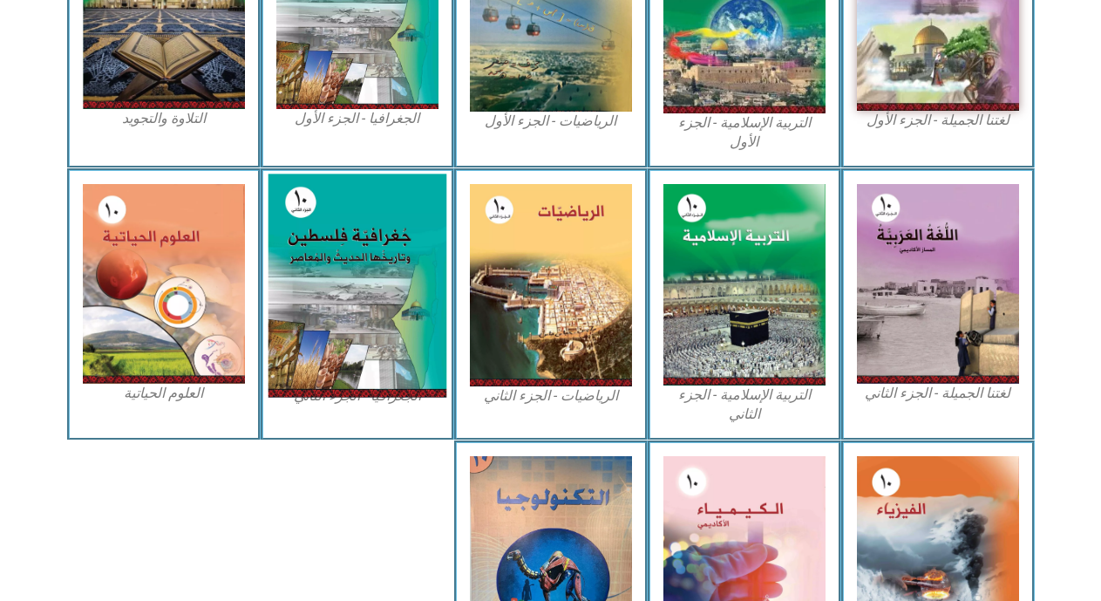
click at [378, 201] on img at bounding box center [357, 284] width 179 height 223
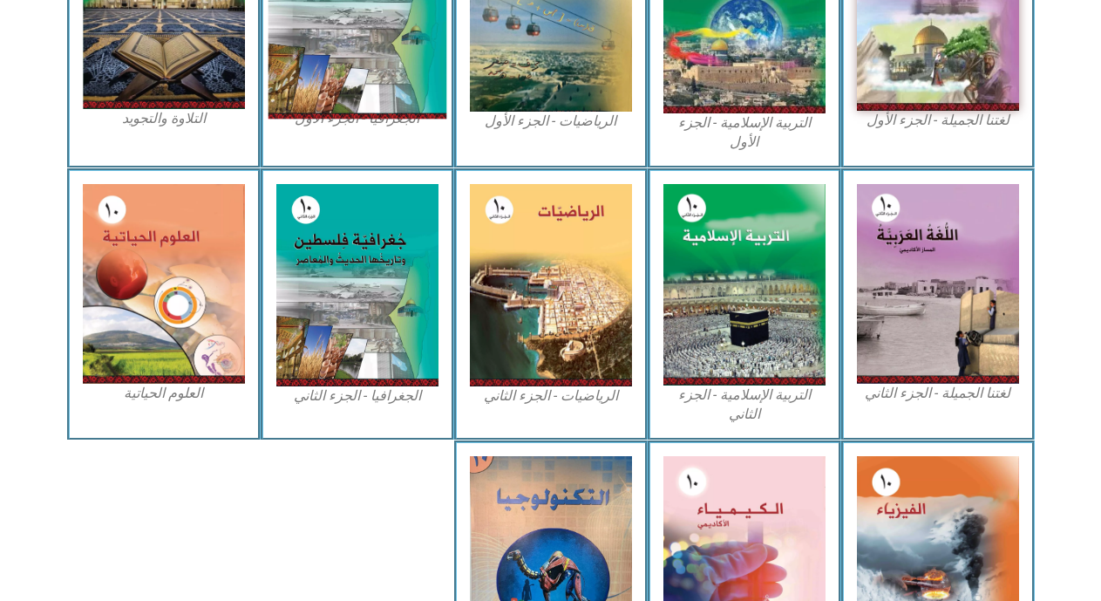
click at [365, 92] on img at bounding box center [357, 11] width 179 height 218
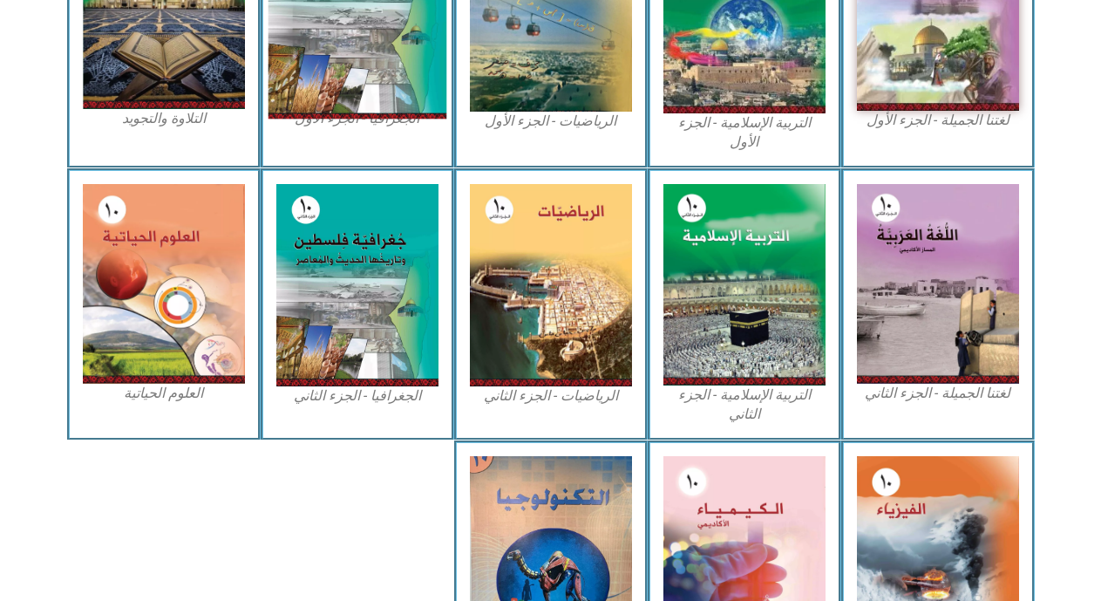
click at [365, 92] on img at bounding box center [357, 11] width 179 height 218
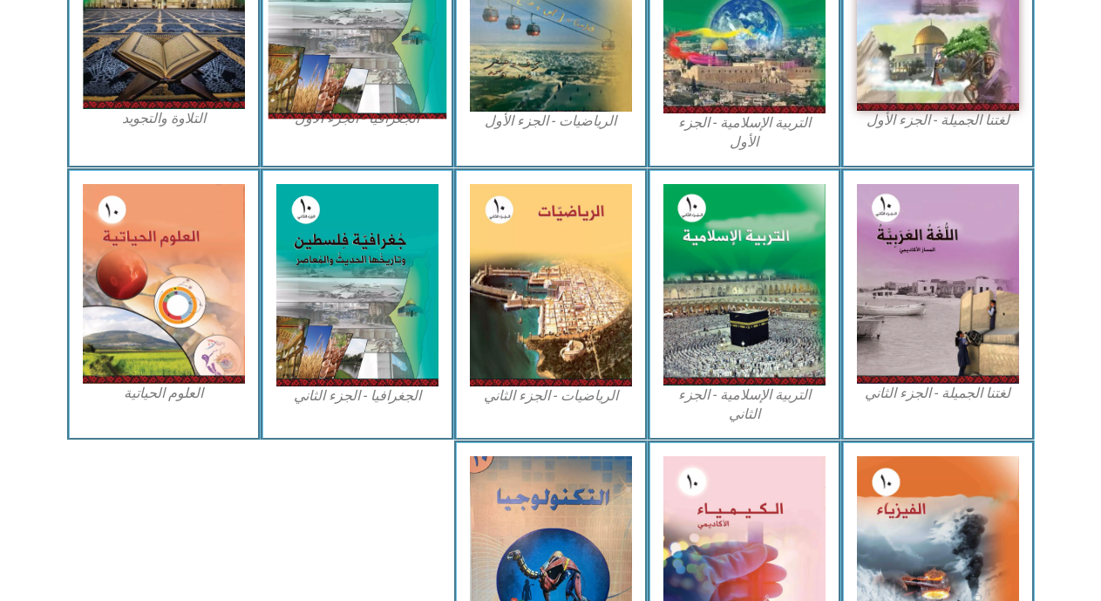
click at [365, 92] on img at bounding box center [357, 11] width 179 height 218
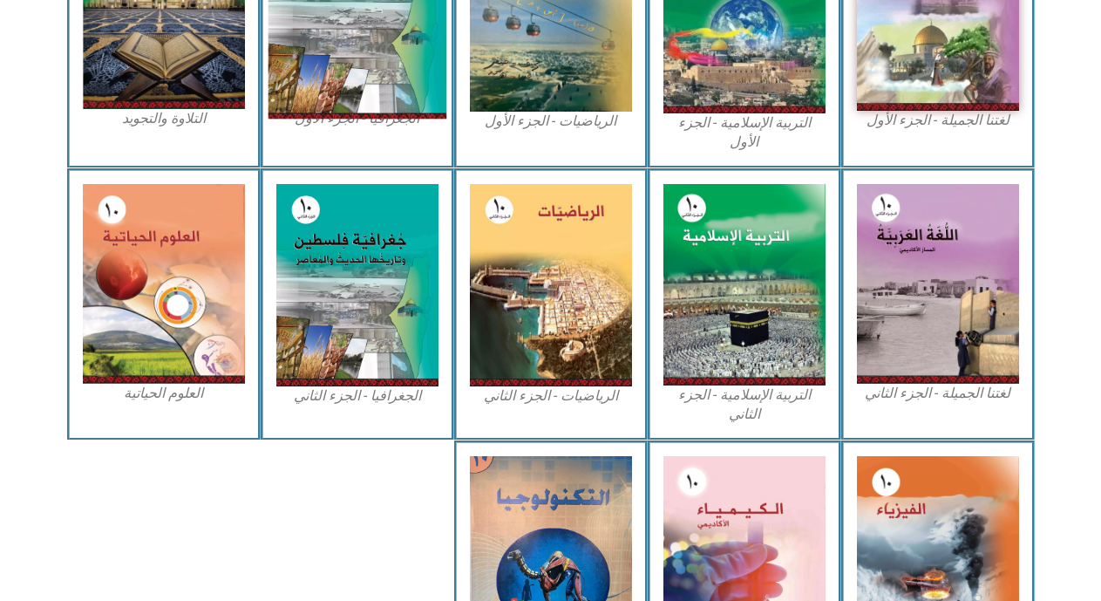
click at [365, 92] on img at bounding box center [357, 11] width 179 height 218
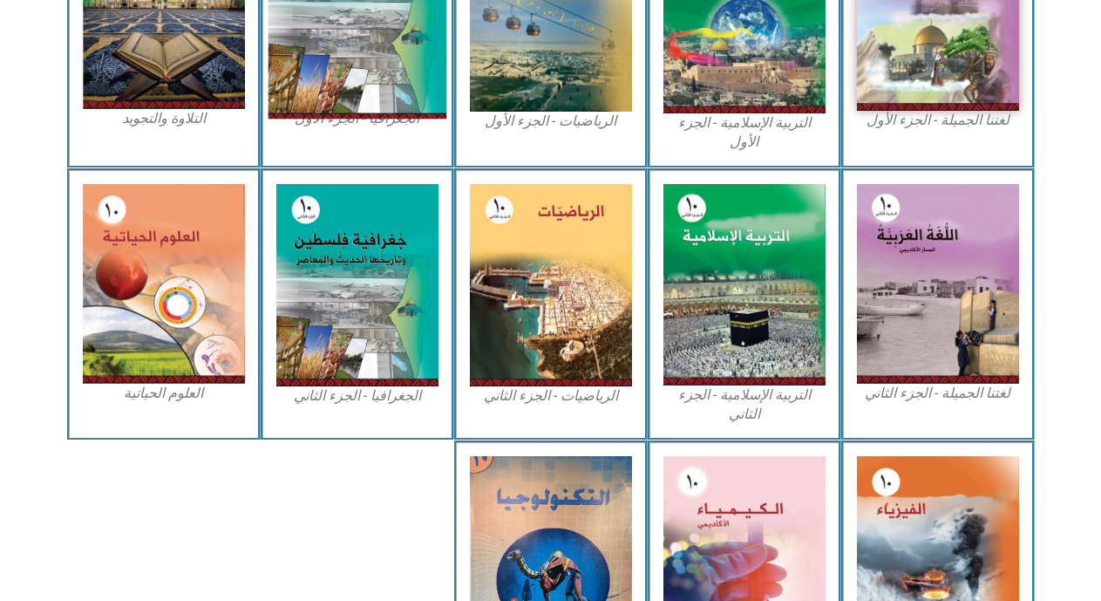
click at [365, 92] on img at bounding box center [357, 11] width 179 height 218
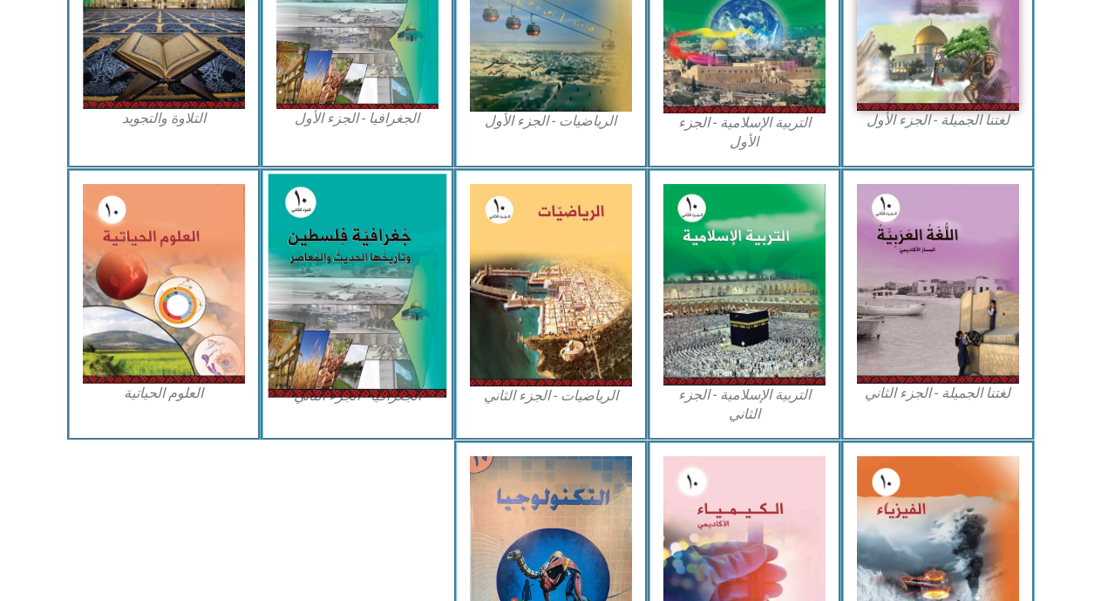
click at [329, 259] on img at bounding box center [357, 284] width 179 height 223
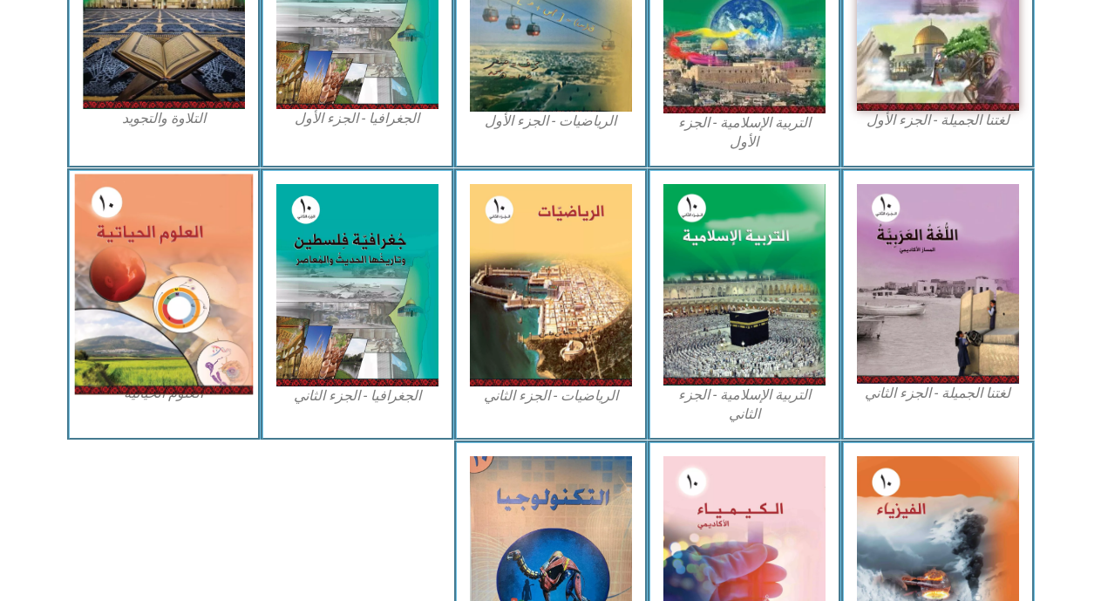
drag, startPoint x: 329, startPoint y: 259, endPoint x: 169, endPoint y: 279, distance: 160.8
click at [169, 279] on div "لغتنا الجميلة - الجزء الثاني التربية [DEMOGRAPHIC_DATA] - الجزء الثاني الرياضيا…" at bounding box center [551, 304] width 968 height 272
click at [169, 279] on img at bounding box center [163, 283] width 179 height 221
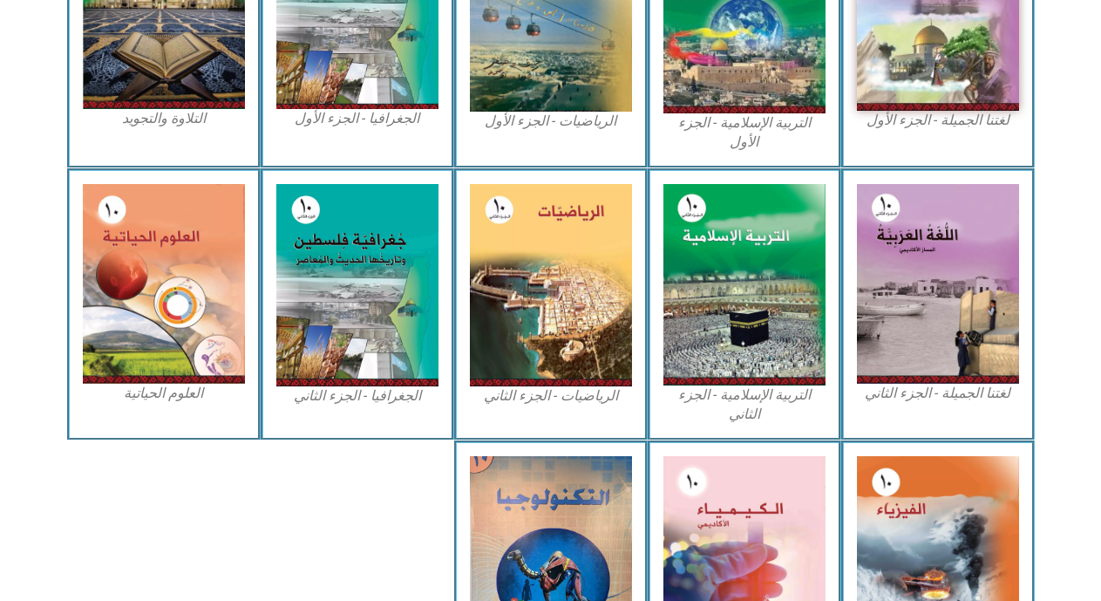
drag, startPoint x: 169, startPoint y: 279, endPoint x: 651, endPoint y: -45, distance: 580.9
click at [651, 0] on html "الصفحة الرئيسية الصف الأول الصف الثاني الصف الثالث الصف الرابع الصف الخامس الصف…" at bounding box center [550, 58] width 1101 height 1413
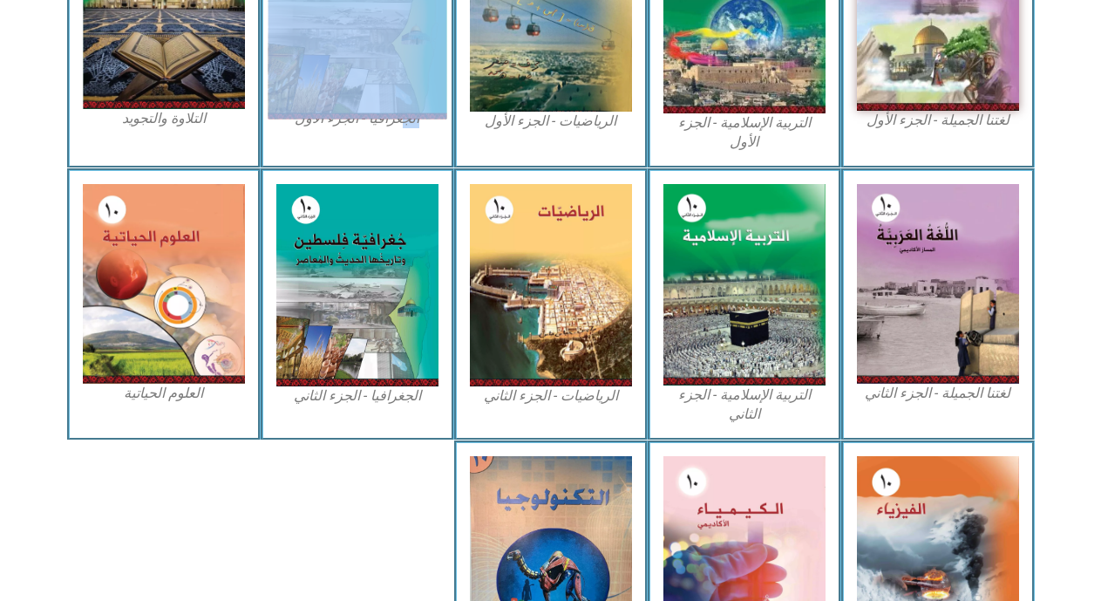
drag, startPoint x: 397, startPoint y: 151, endPoint x: 392, endPoint y: 31, distance: 119.5
click at [392, 31] on div "الجغرافيا - الجزء الأول​" at bounding box center [358, 31] width 194 height 272
click at [392, 31] on img at bounding box center [357, 11] width 179 height 218
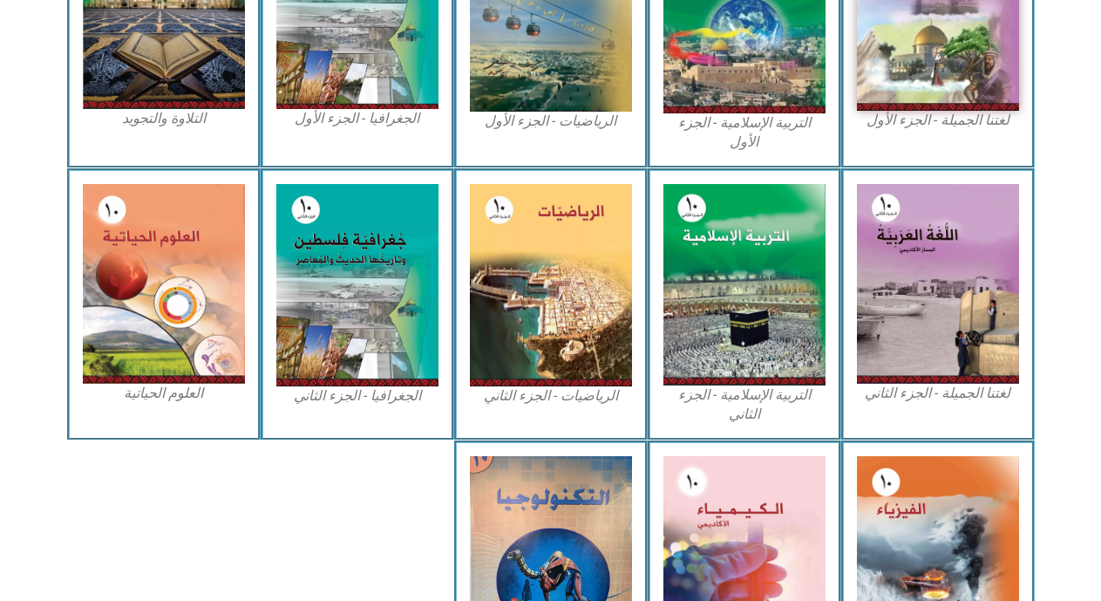
click at [349, 139] on div "الجغرافيا - الجزء الأول​" at bounding box center [358, 31] width 194 height 272
